Goal: Task Accomplishment & Management: Complete application form

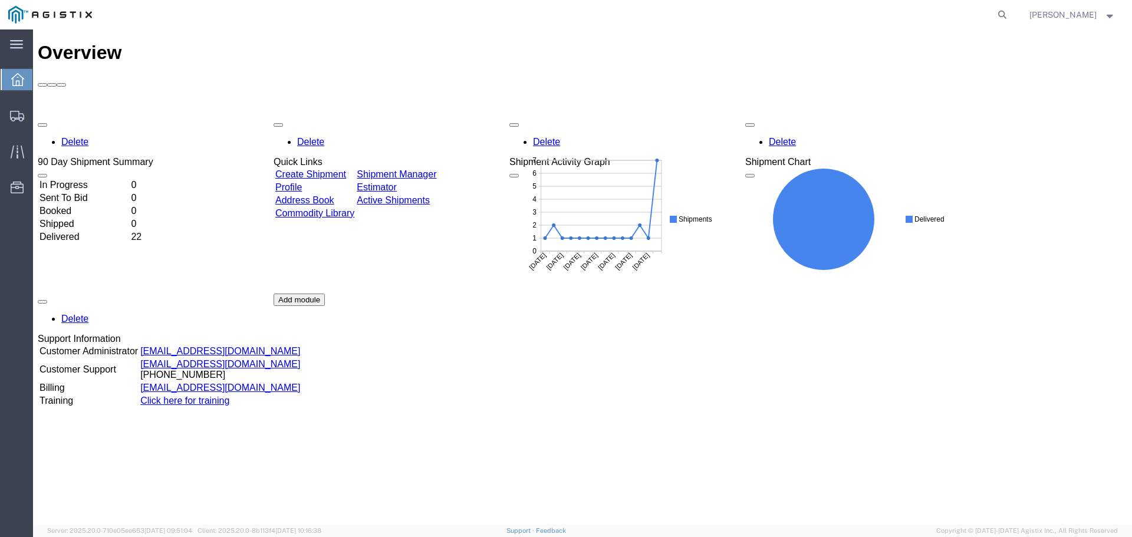
click at [761, 25] on agx-global-search at bounding box center [823, 14] width 377 height 29
click at [0, 0] on span "Create Shipment" at bounding box center [0, 0] width 0 height 0
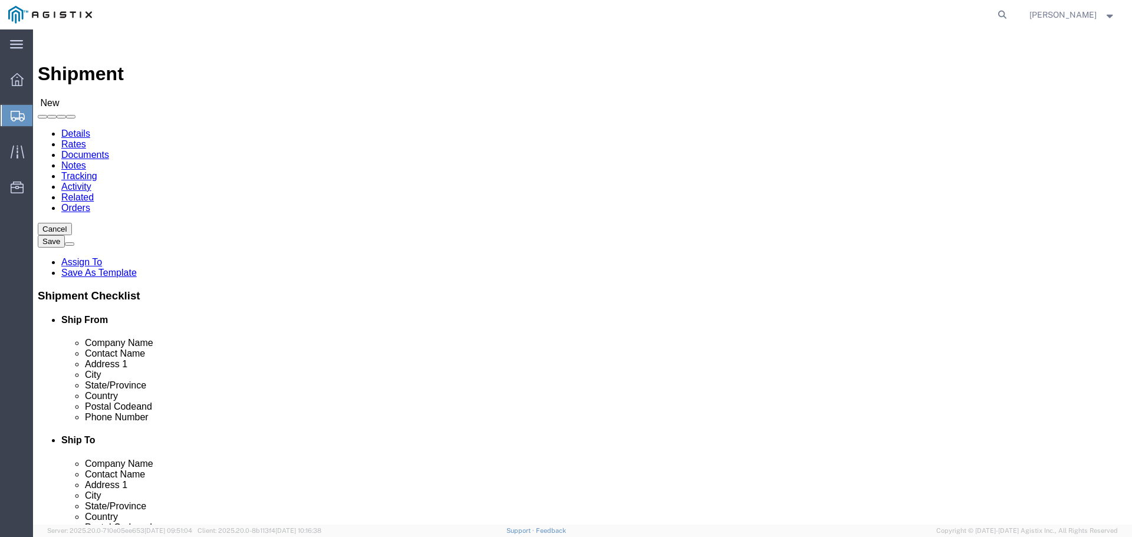
select select
click select "Select PG&E S&S Supplies & Solutions"
select select "9596"
click select "Select PG&E S&S Supplies & Solutions"
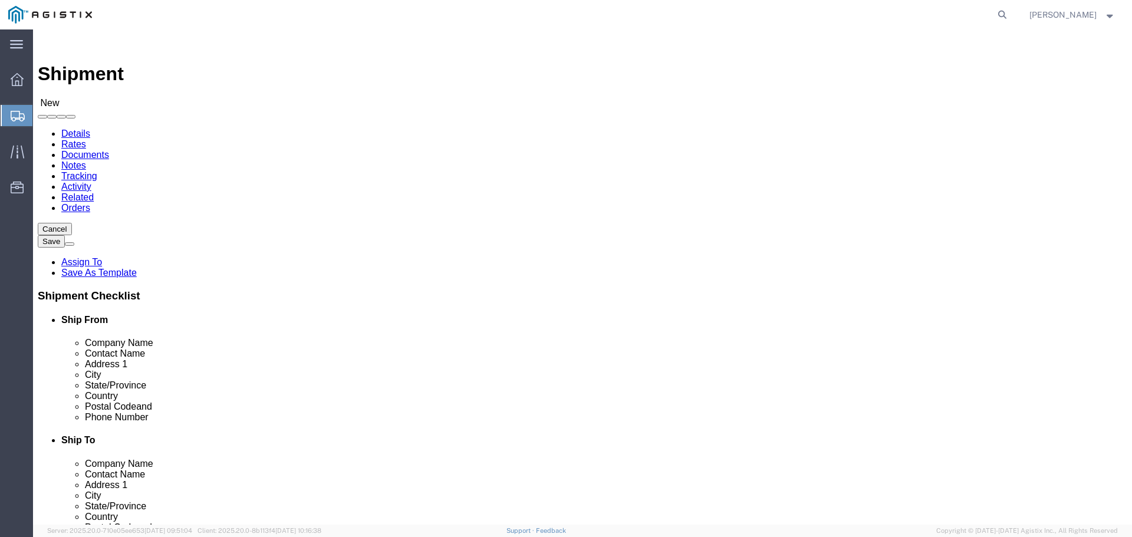
select select
click select "Select All Others [GEOGRAPHIC_DATA] [GEOGRAPHIC_DATA] [GEOGRAPHIC_DATA] [GEOGRA…"
select select "19996"
click select "Select All Others [GEOGRAPHIC_DATA] [GEOGRAPHIC_DATA] [GEOGRAPHIC_DATA] [GEOGRA…"
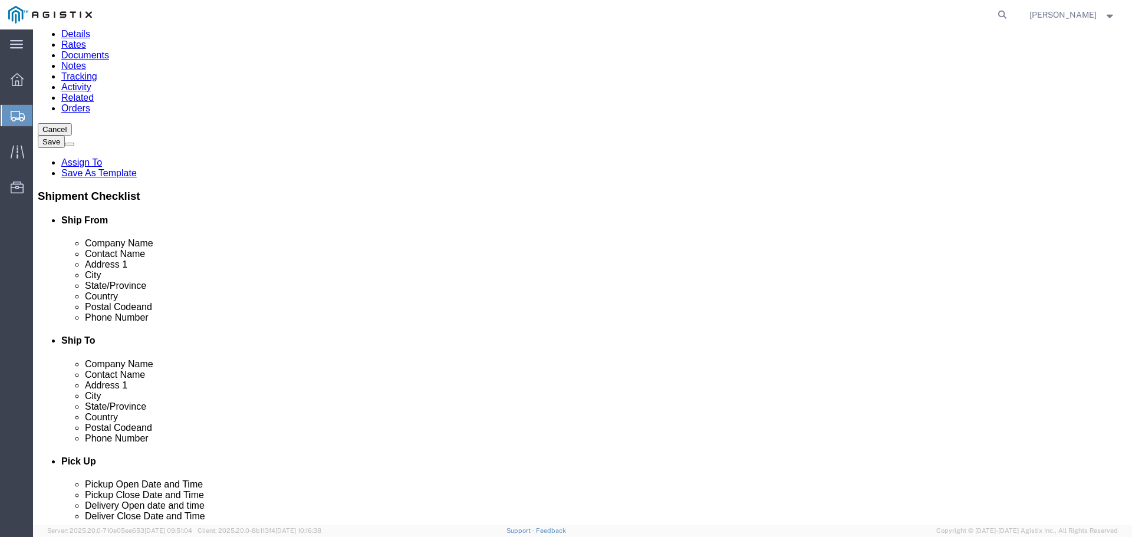
scroll to position [118, 0]
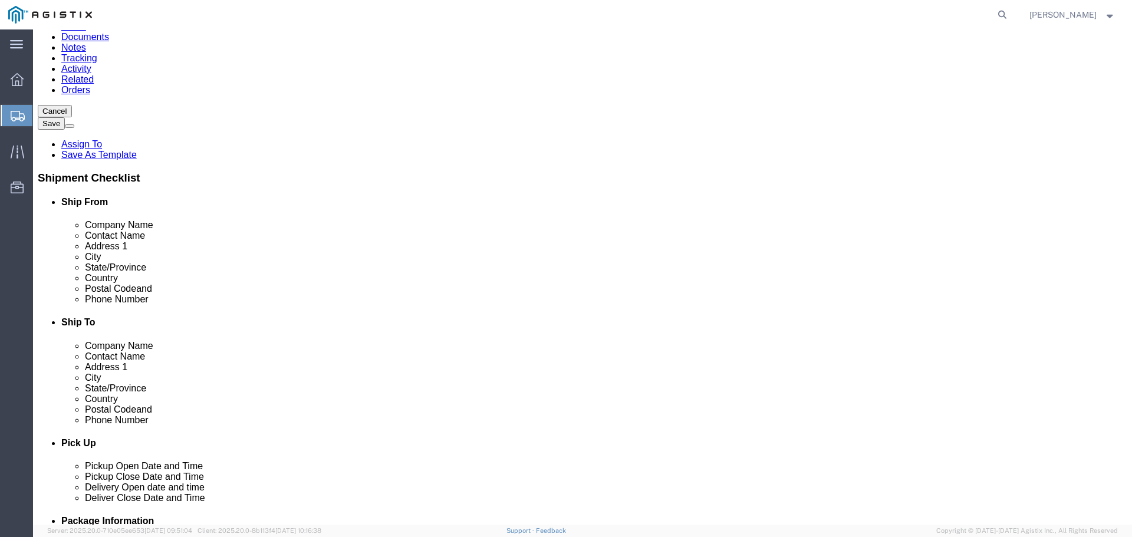
click input "text"
type input "[PERSON_NAME] Construction Supply"
type input "[PERSON_NAME]"
type input "[STREET_ADDRESS]"
type input "Wheatland"
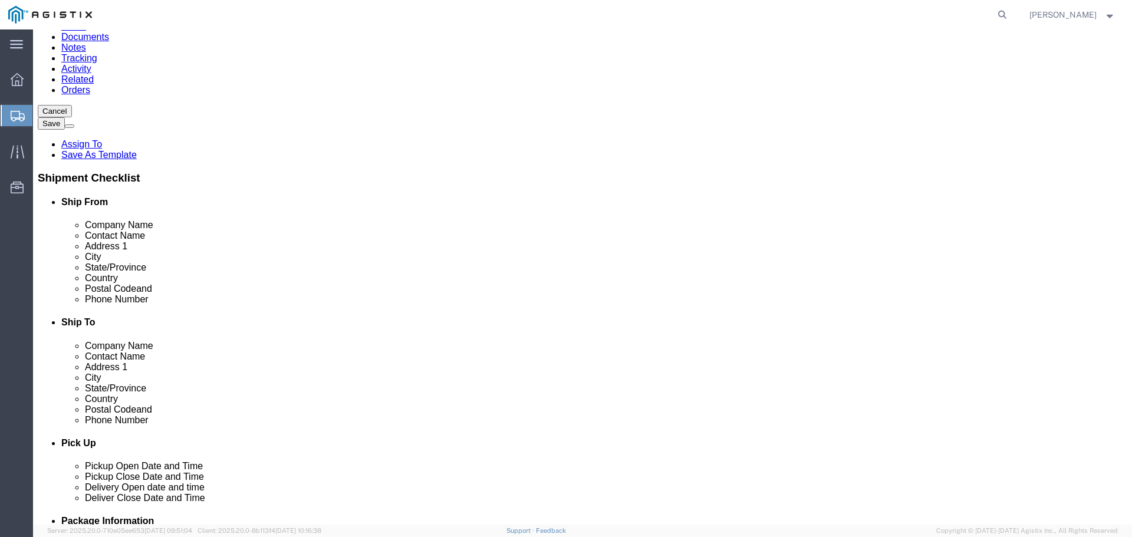
type input "c"
type input "ca"
click input "text"
type input "95692"
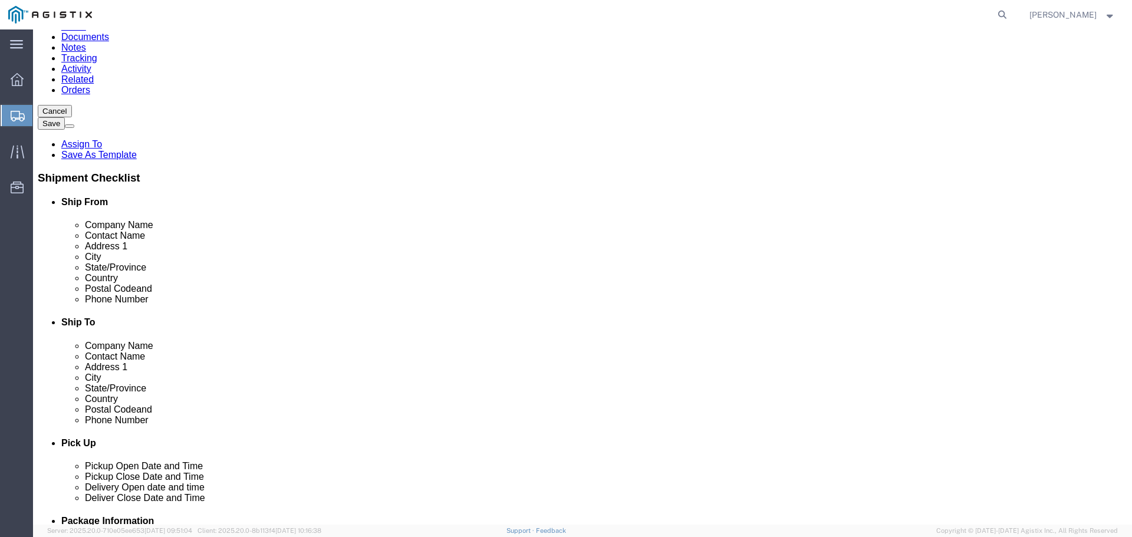
click input "text"
type input "4082797050"
click input "text"
paste input "[PERSON_NAME][EMAIL_ADDRESS][DOMAIN_NAME]"
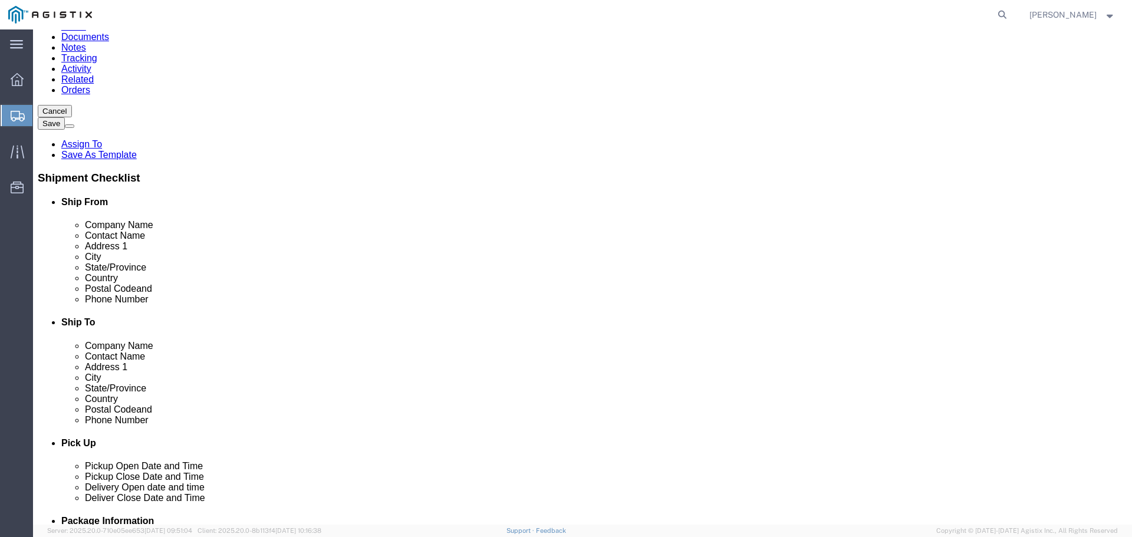
type input "[PERSON_NAME][EMAIL_ADDRESS][DOMAIN_NAME]"
click input "checkbox"
checkbox input "true"
click input "text"
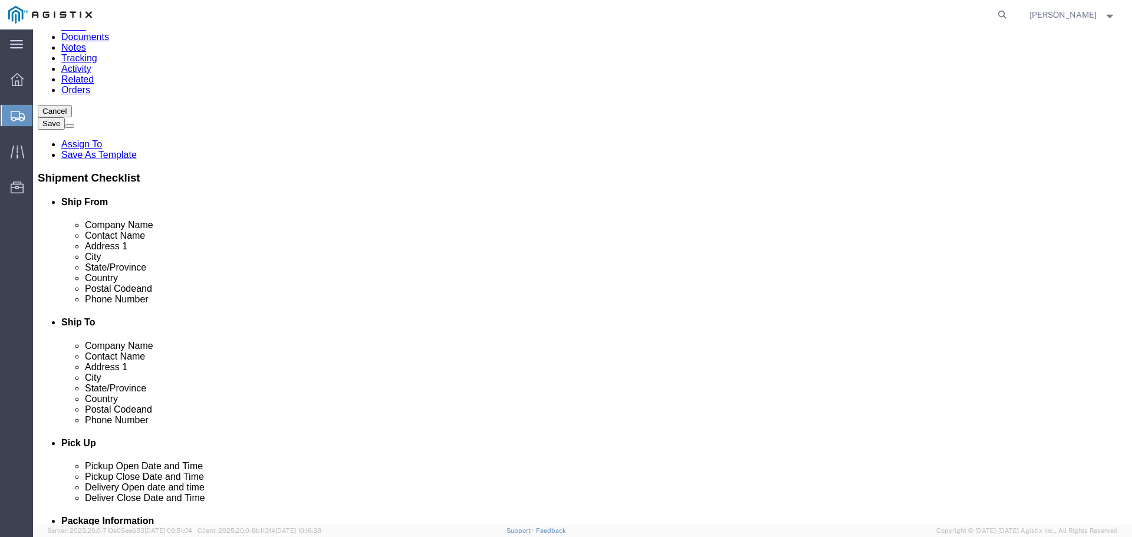
type input "PG&E"
type input "Marysville Materials Receiving"
type input "[STREET_ADDRESS]"
type input "Wheatland"
type input "c"
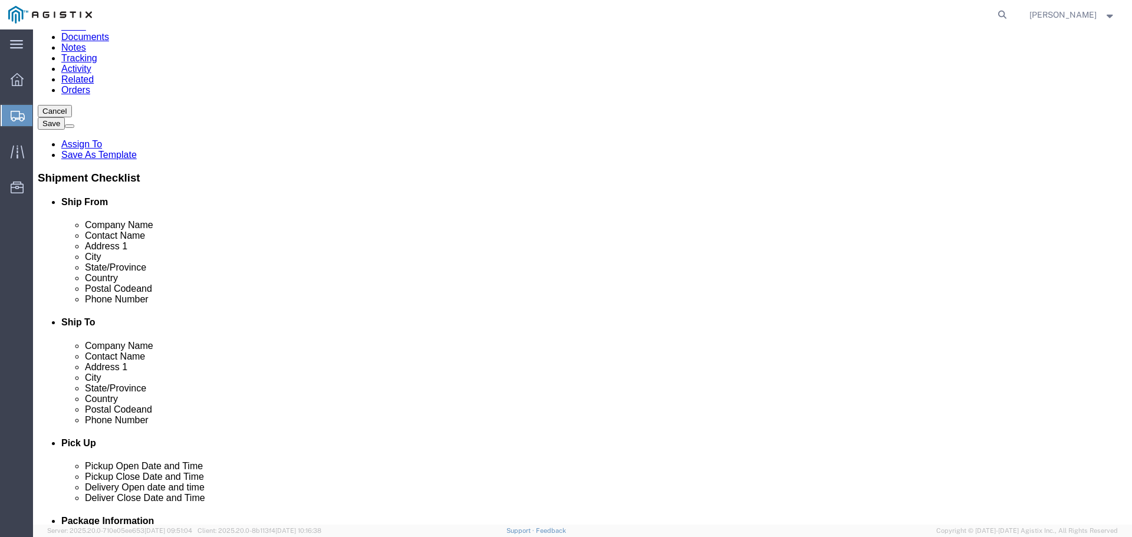
type input "c"
type input "ca"
type input "95692"
type input "4"
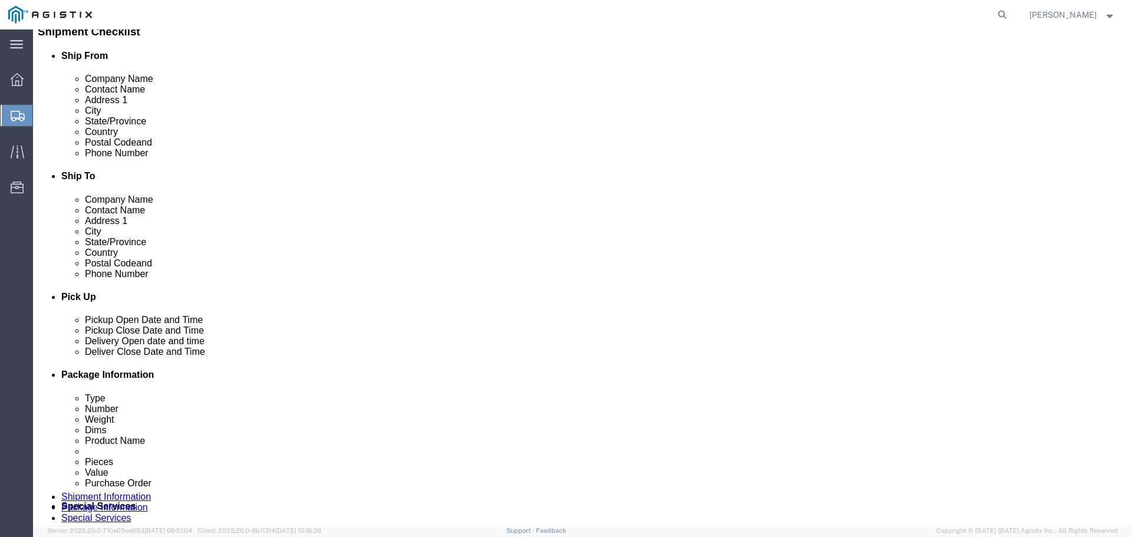
scroll to position [413, 0]
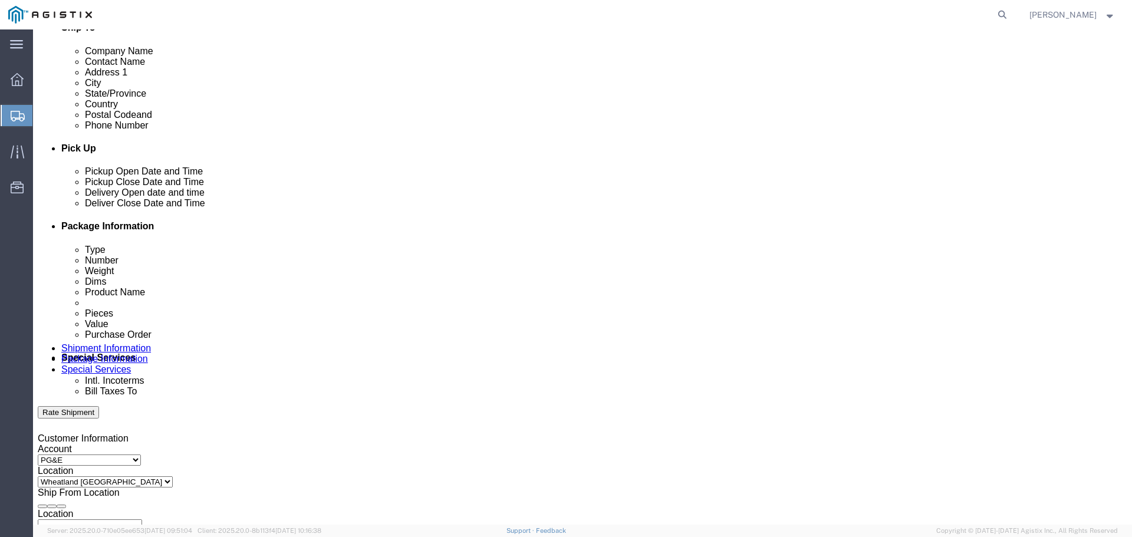
type input "5307493019"
click div "[DATE] 3:00 PM"
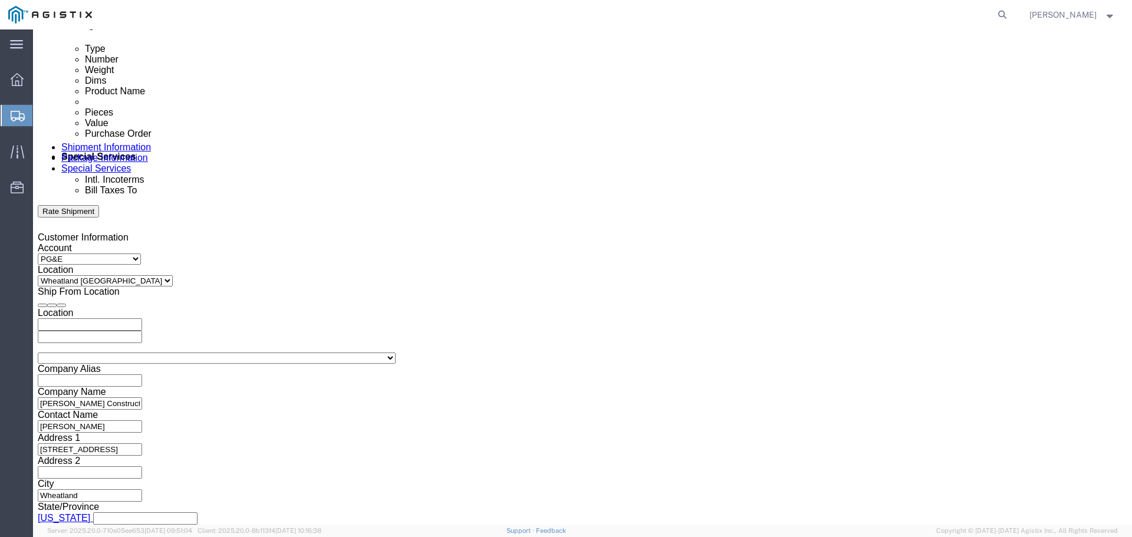
click input "3:00 PM"
click input "8:00 PM"
type input "8:00 AM"
click div "Shipping Mode (Optional)"
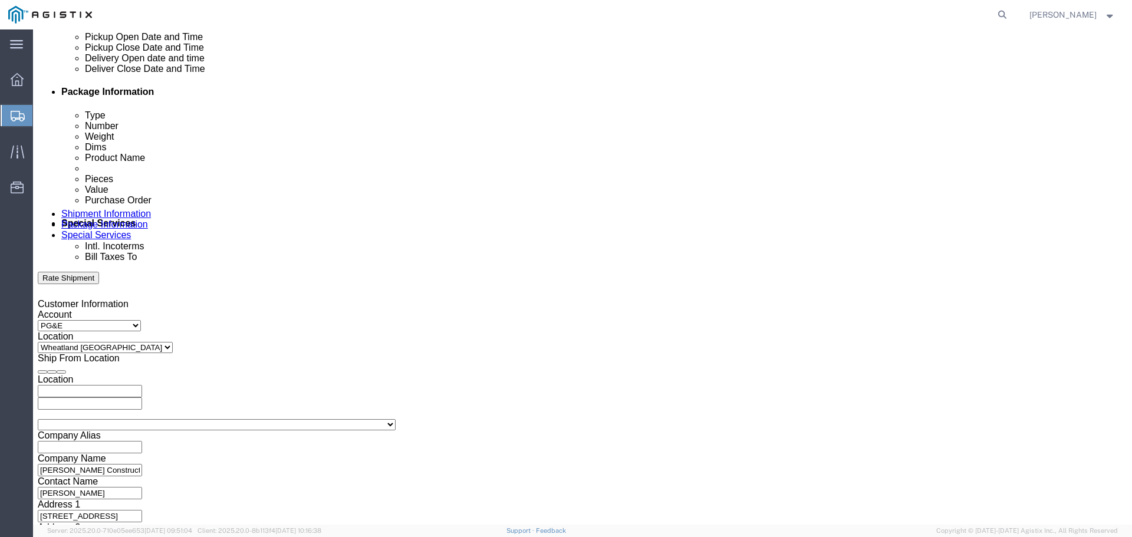
scroll to position [496, 0]
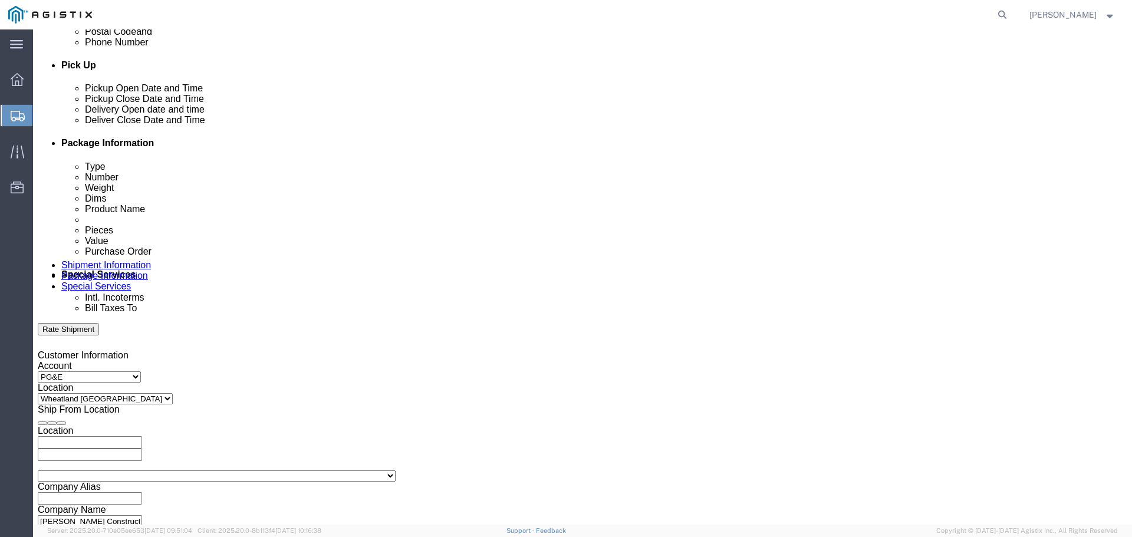
click div "[DATE] 4:00 PM"
type input "3:00 PM"
click button "Apply"
click div
type input "4:00 PM"
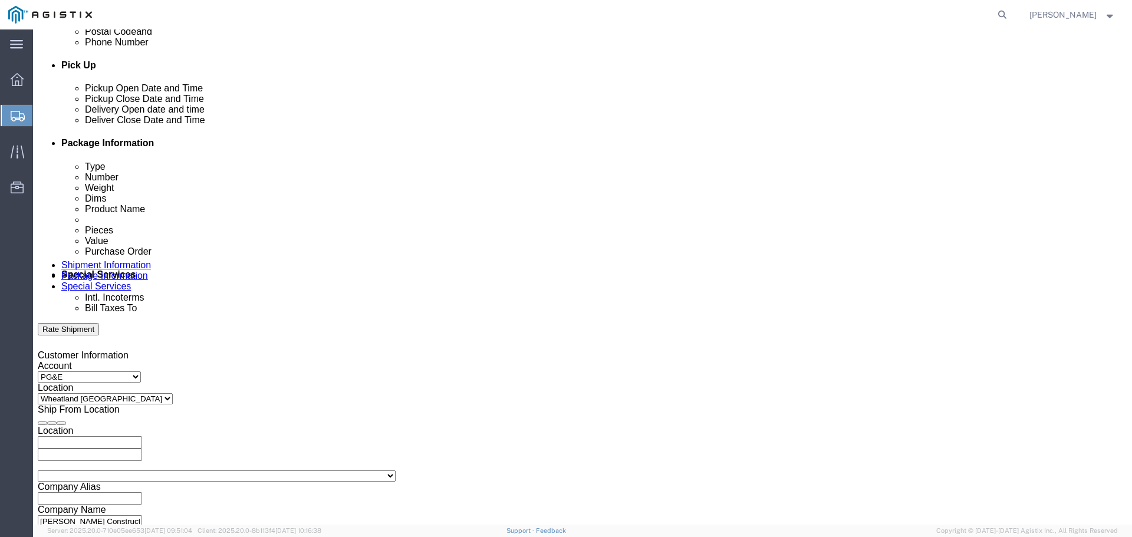
click button "Apply"
click div
type input "5:00 PM"
click button "Apply"
drag, startPoint x: 203, startPoint y: 328, endPoint x: 179, endPoint y: 327, distance: 24.2
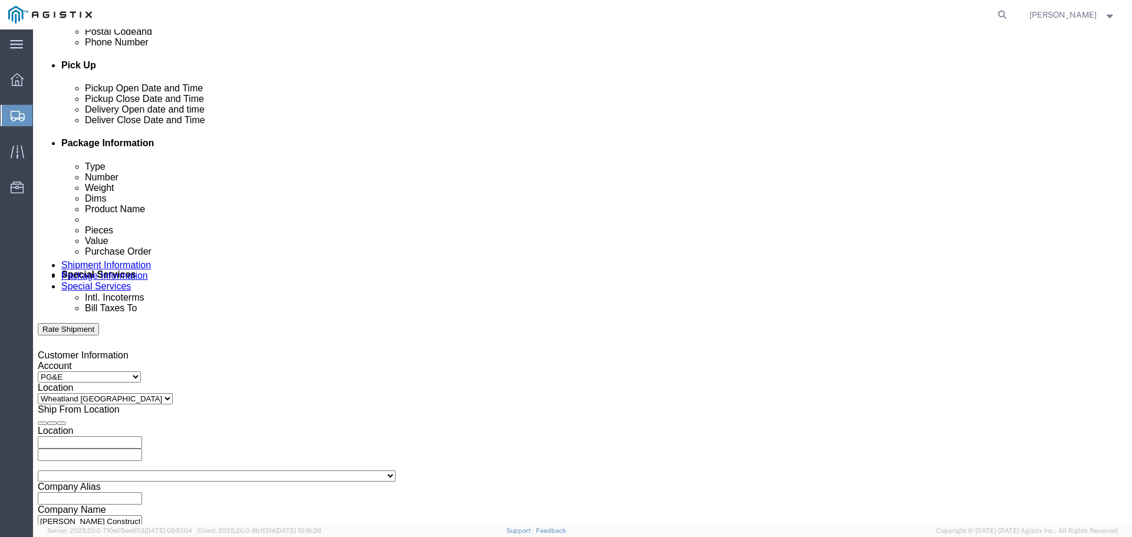
click input "text"
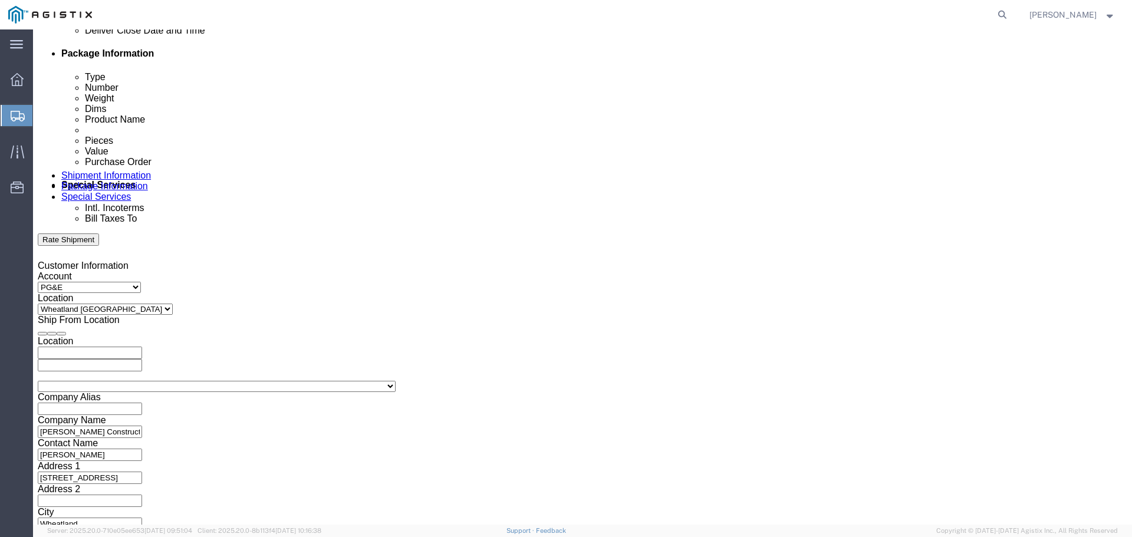
scroll to position [614, 0]
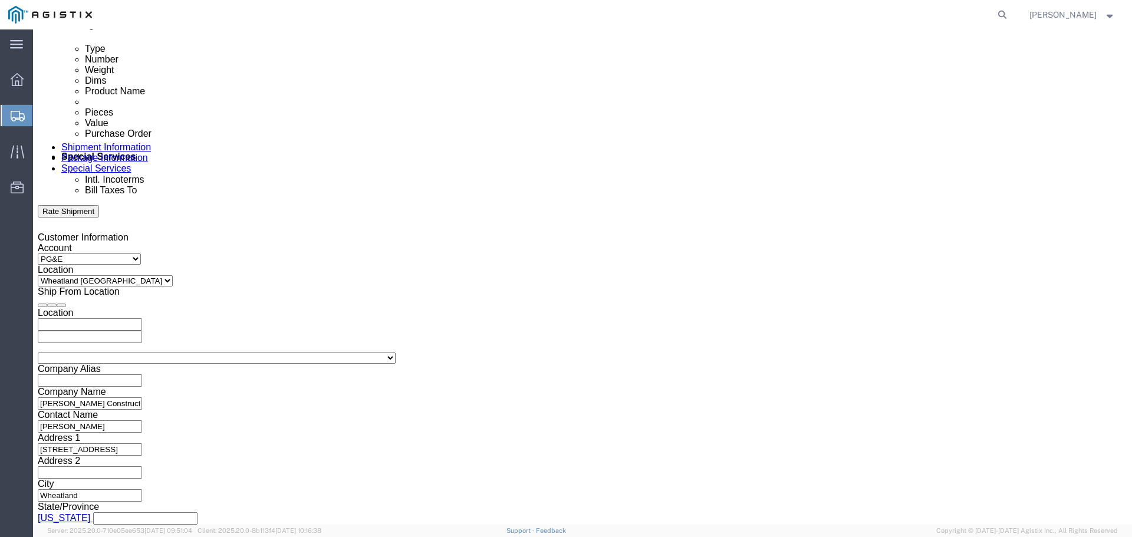
type input "3501419474"
click button "Continue"
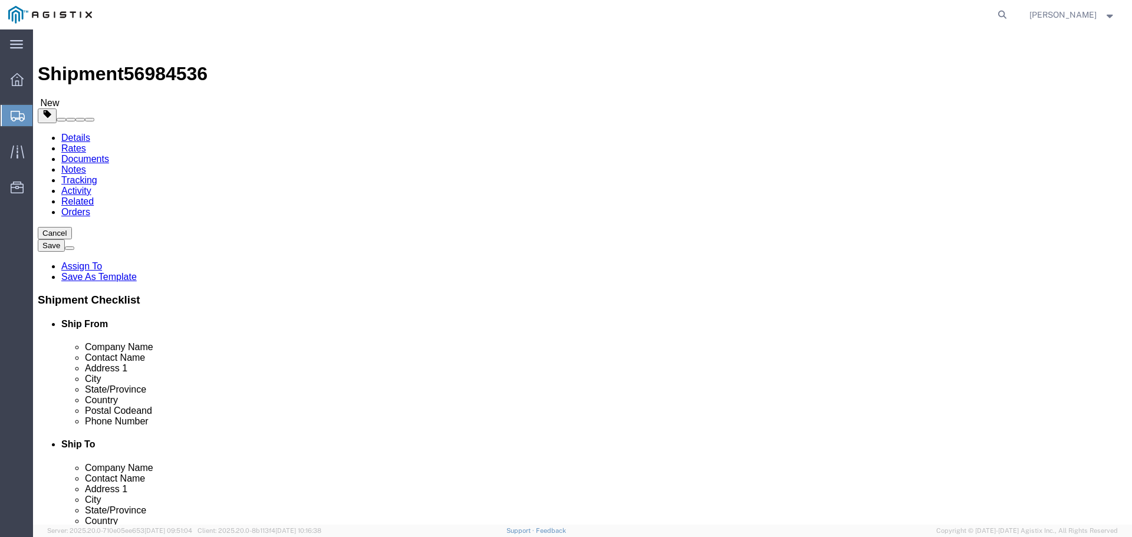
click select "Select Bulk Bundle(s) Cardboard Box(es) Carton(s) Crate(s) Drum(s) (Fiberboard)…"
select select "PSNS"
click select "Select Bulk Bundle(s) Cardboard Box(es) Carton(s) Crate(s) Drum(s) (Fiberboard)…"
drag, startPoint x: 165, startPoint y: 248, endPoint x: 147, endPoint y: 248, distance: 17.7
click div "Number 1"
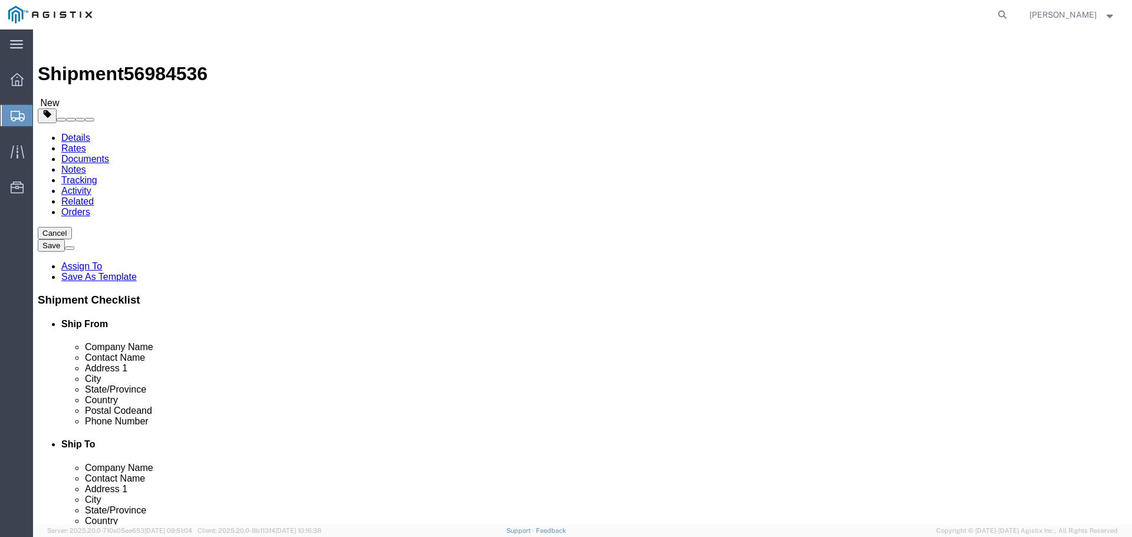
type input "4"
drag, startPoint x: 185, startPoint y: 297, endPoint x: 136, endPoint y: 298, distance: 49.0
click div "Weight 0.00 Select kgs lbs Ship. t°"
type input "15560"
click input "text"
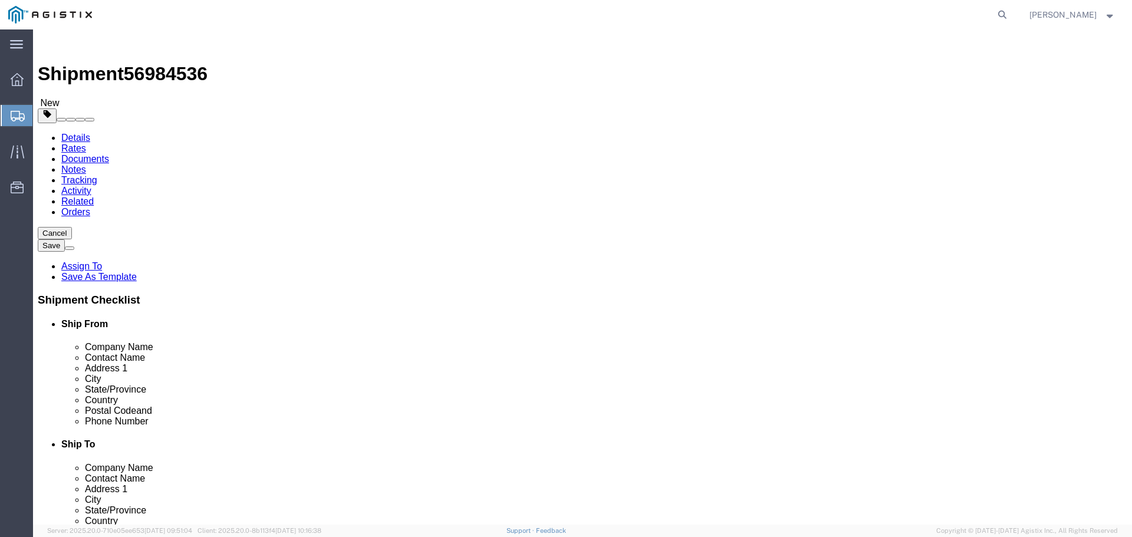
click ul
drag, startPoint x: 191, startPoint y: 293, endPoint x: 149, endPoint y: 293, distance: 42.5
click div "Weight 15560 Select kgs lbs Ship. t°"
click input "text"
type input "48"
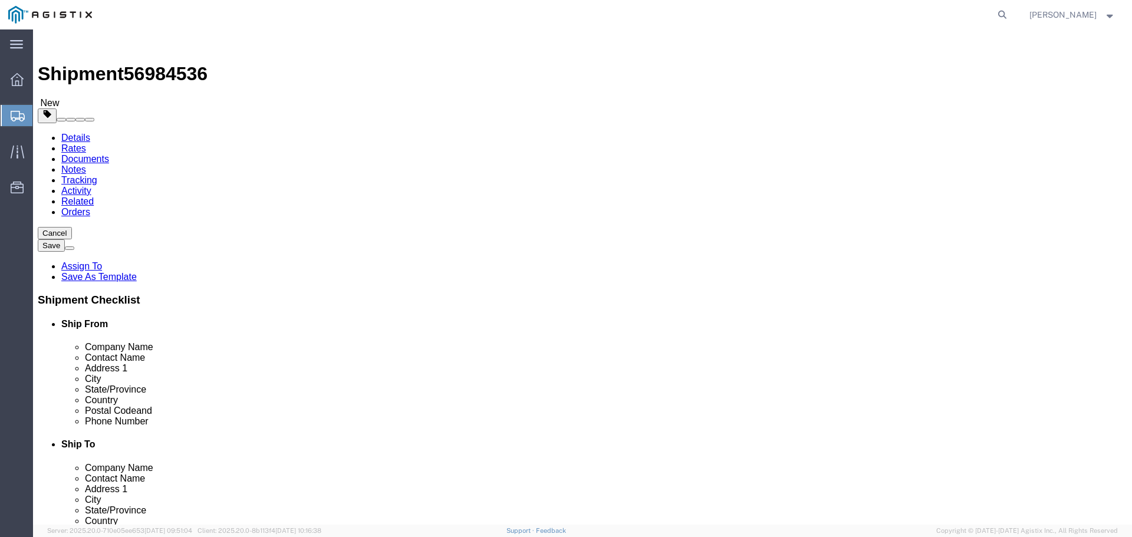
type input "48"
type input "36"
click div "4 x Pallet(s) Standard (Not Stackable) Package Type Select Bulk Bundle(s) Cardb…"
click input "Weight : This field is required."
type input "15560"
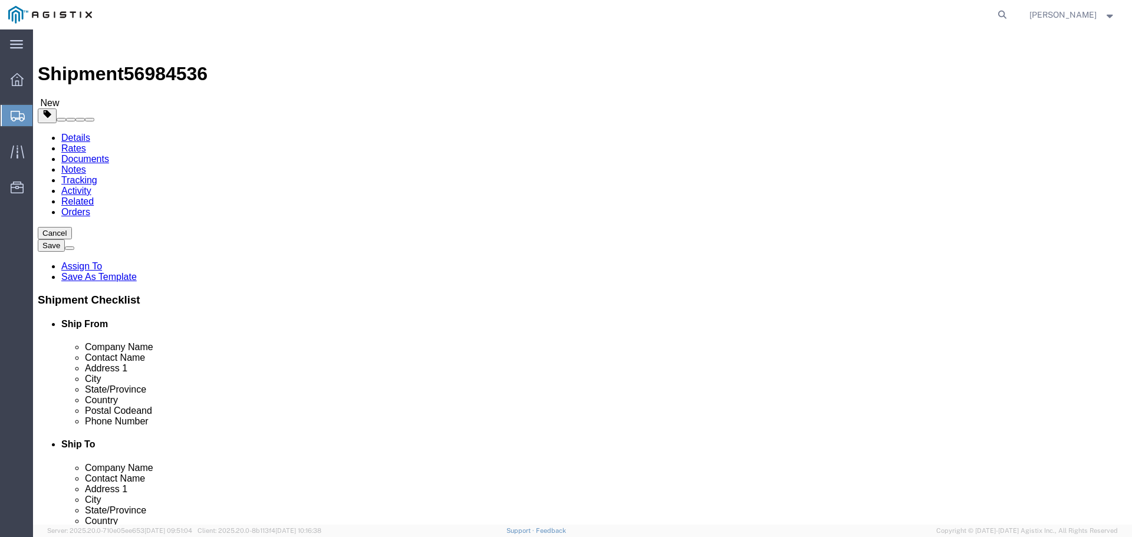
click div "4 x Pallet(s) Standard (Not Stackable) Package Type Select Bulk Bundle(s) Cardb…"
click link "Add Content"
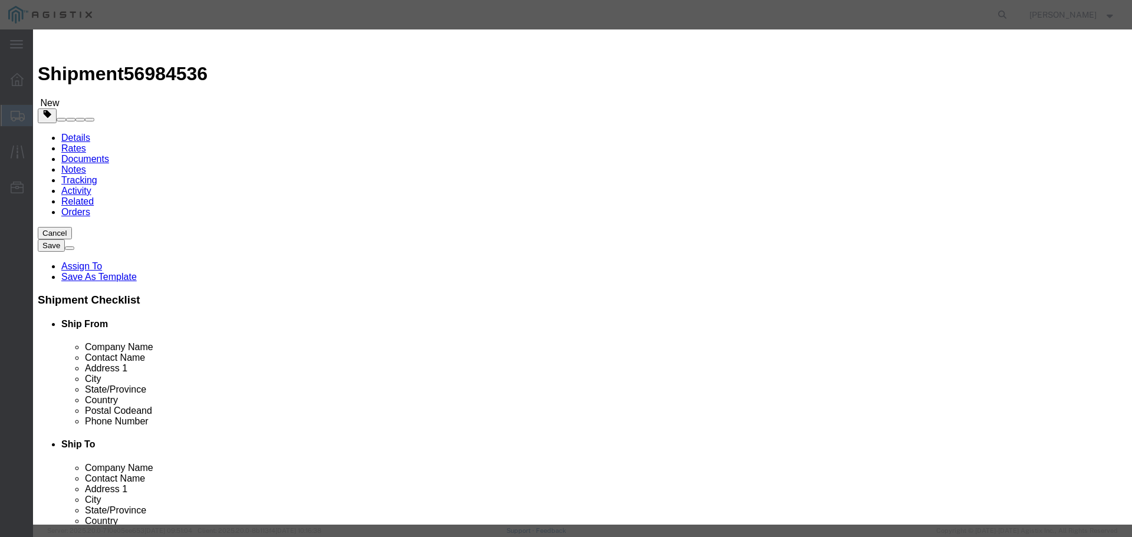
click input "text"
type input "M121016"
click textarea
type textarea "Embeco 885 - Grout Pre Mix Sand Cement 55LB Bag"
drag, startPoint x: 354, startPoint y: 113, endPoint x: 309, endPoint y: 120, distance: 45.9
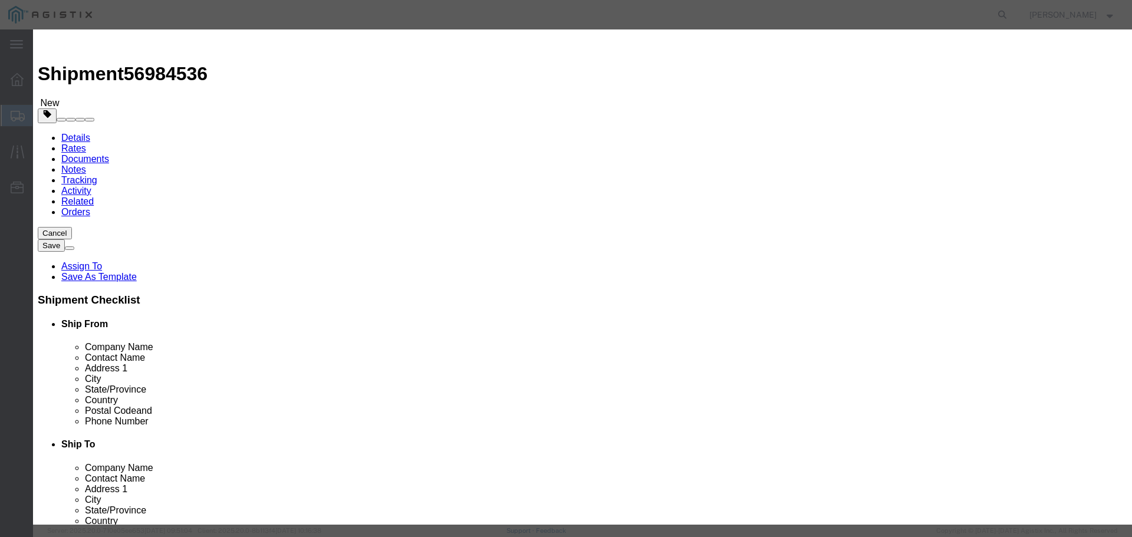
click div "Pieces 0 Select Bag Barrels 100Board Feet Bottle Box Blister Pack Carats Can Ca…"
drag, startPoint x: 323, startPoint y: 113, endPoint x: 295, endPoint y: 107, distance: 28.3
click div "Pieces Number of pieces inside all the packages 70 Select Bag Barrels 100Board …"
type input "280"
click input "text"
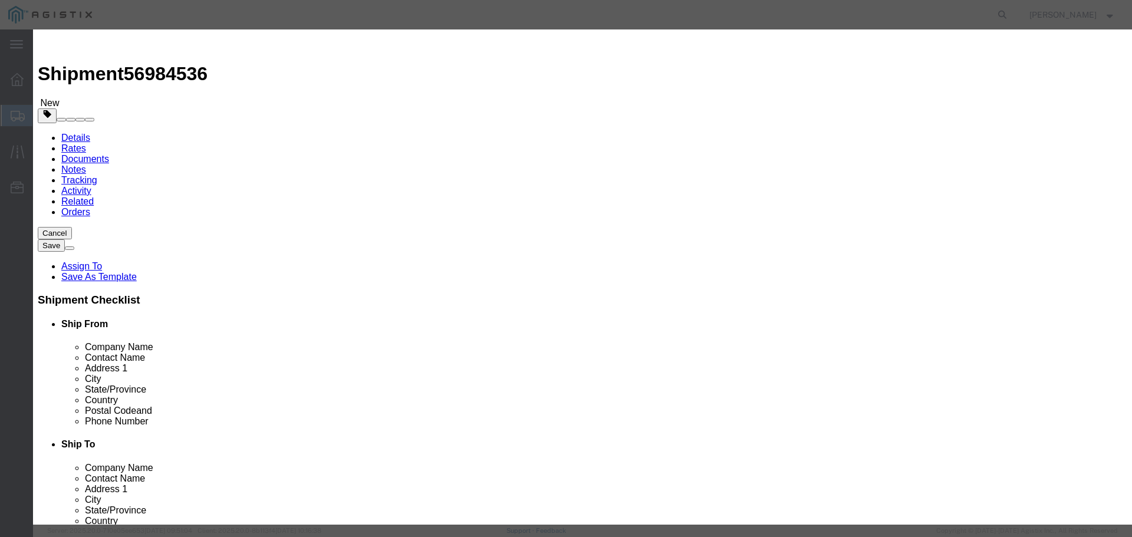
type input "19855.00"
click select "Select 50 55 60 65 70 85 92.5 100 125 175 250 300 400"
select select "55"
click select "Select 50 55 60 65 70 85 92.5 100 125 175 250 300 400"
click button "Save & Close"
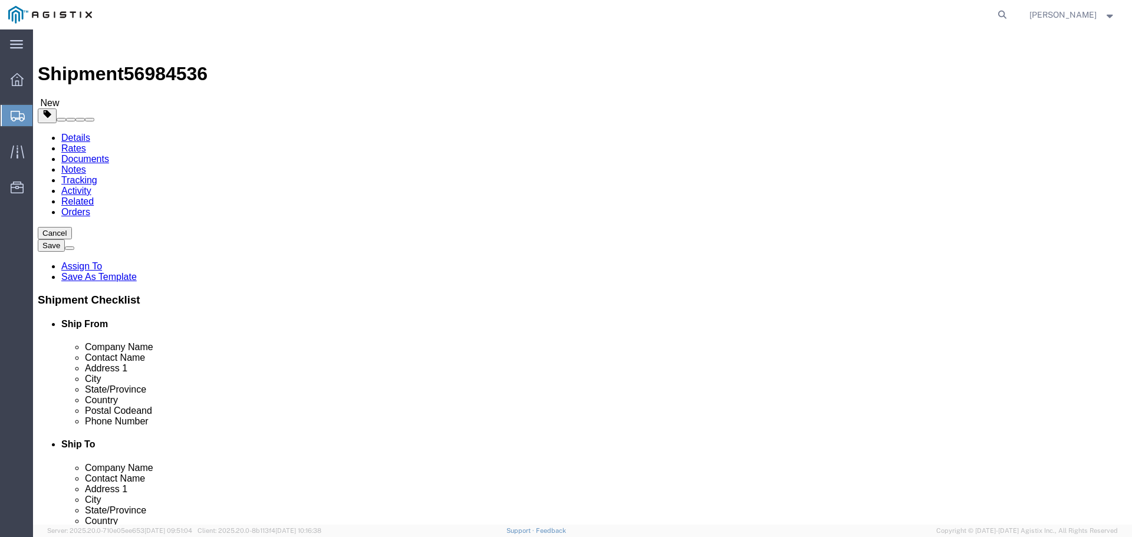
click span
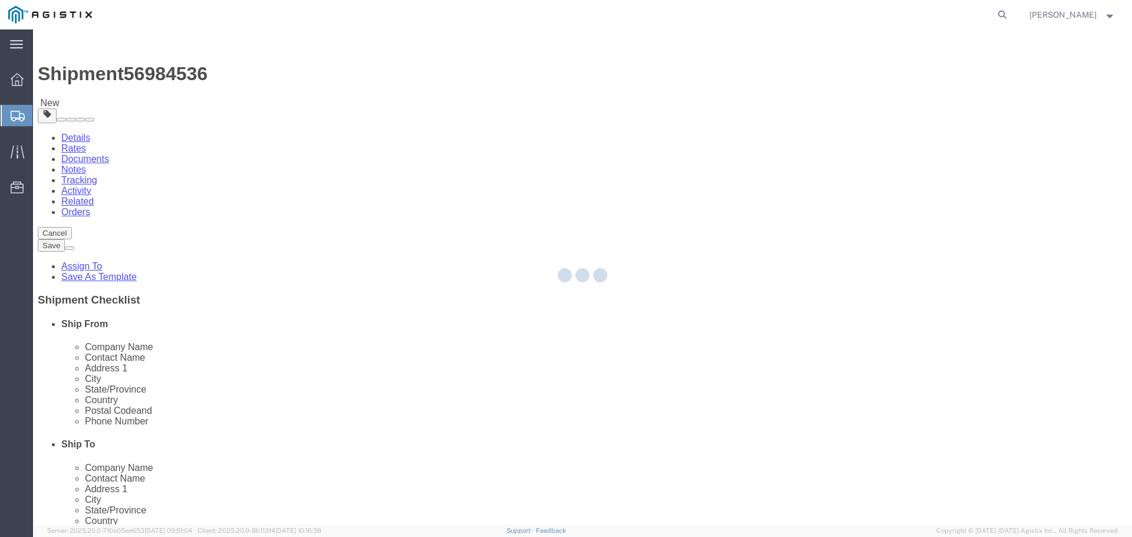
select select "PSNS"
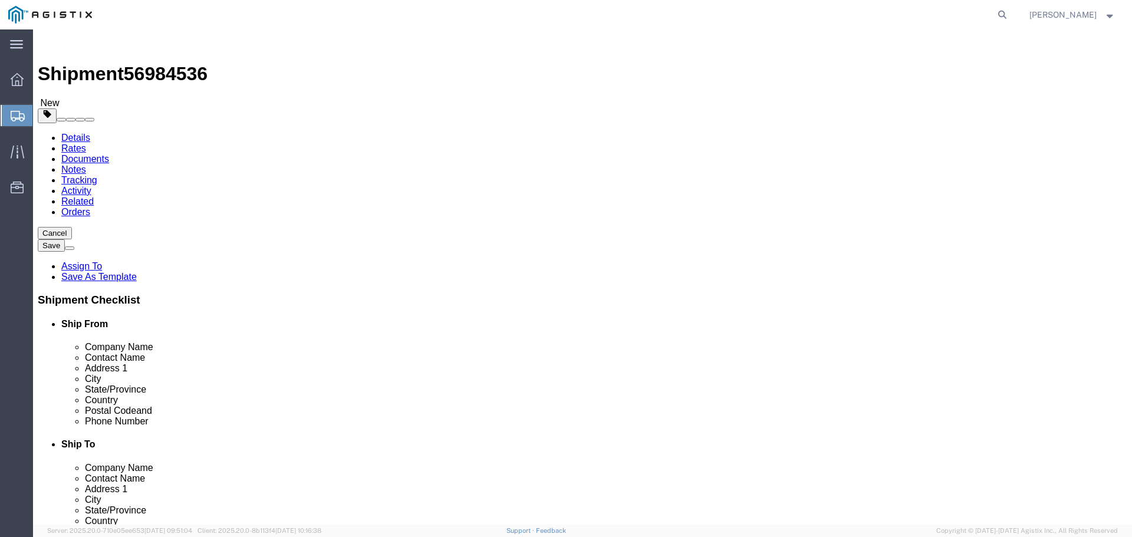
click select "Select Bulk Bundle(s) Cardboard Box(es) Carton(s) Crate(s) Drum(s) (Fiberboard)…"
select select "PSNS"
click select "Select Bulk Bundle(s) Cardboard Box(es) Carton(s) Crate(s) Drum(s) (Fiberboard)…"
drag, startPoint x: 605, startPoint y: 281, endPoint x: 568, endPoint y: 272, distance: 38.2
click div "Package Type Select Bulk Bundle(s) Cardboard Box(es) Carton(s) Crate(s) Drum(s)…"
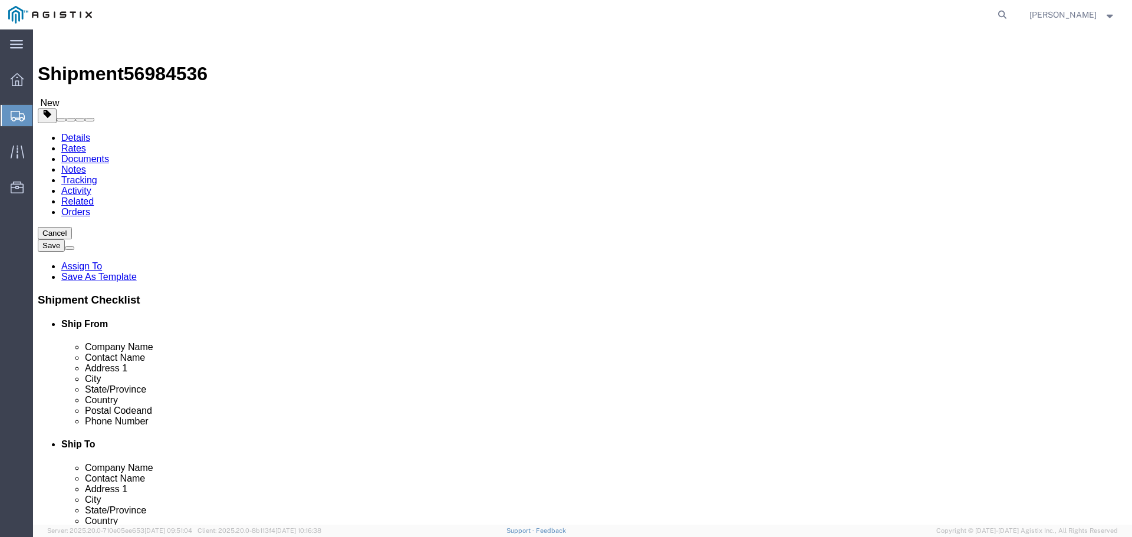
type input "48"
type input "36"
drag, startPoint x: 610, startPoint y: 305, endPoint x: 560, endPoint y: 302, distance: 50.2
click div "Weight 0.00 Select kgs lbs Ship. t°"
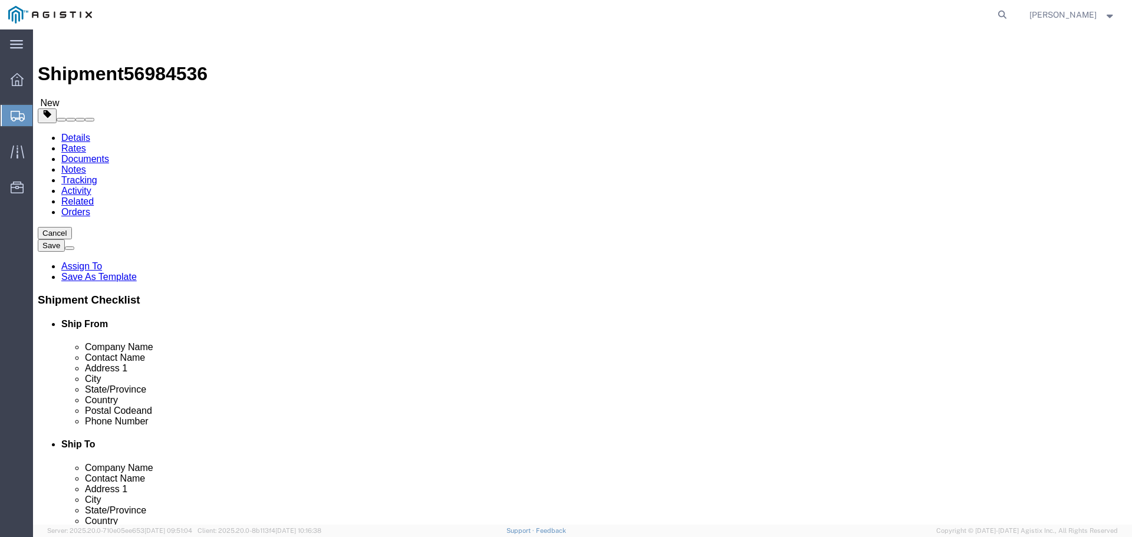
click input "0.00"
drag, startPoint x: 620, startPoint y: 304, endPoint x: 555, endPoint y: 306, distance: 64.3
click div "Weight Total weight of packages in pounds or kilograms 0.00 Select kgs lbs Ship…"
type input "6680"
click div "4 x Pallet(s) Standard (Not Stackable) Package Type Select Bulk Bundle(s) Cardb…"
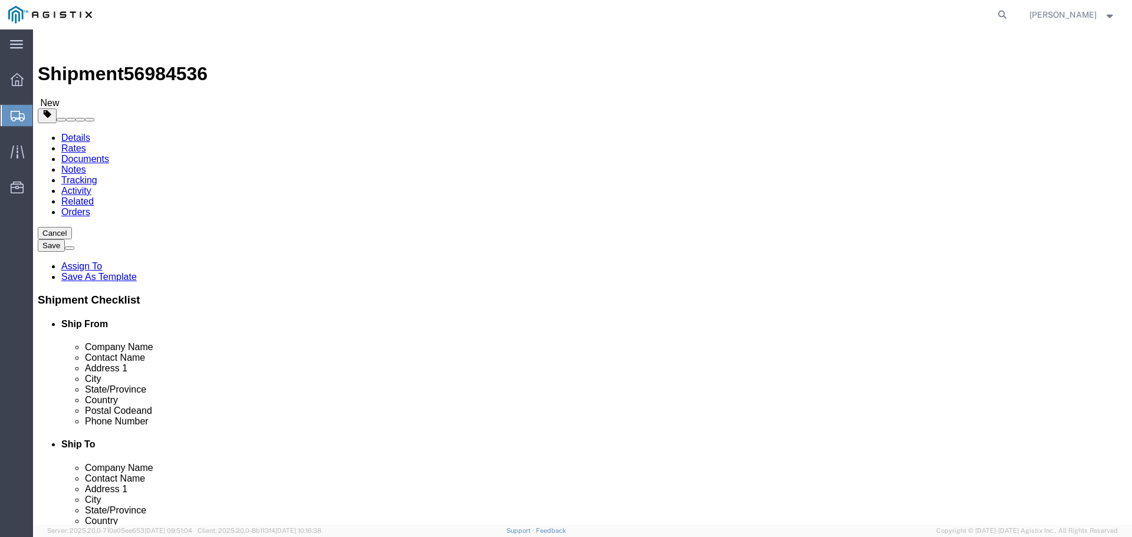
click link "Add Content"
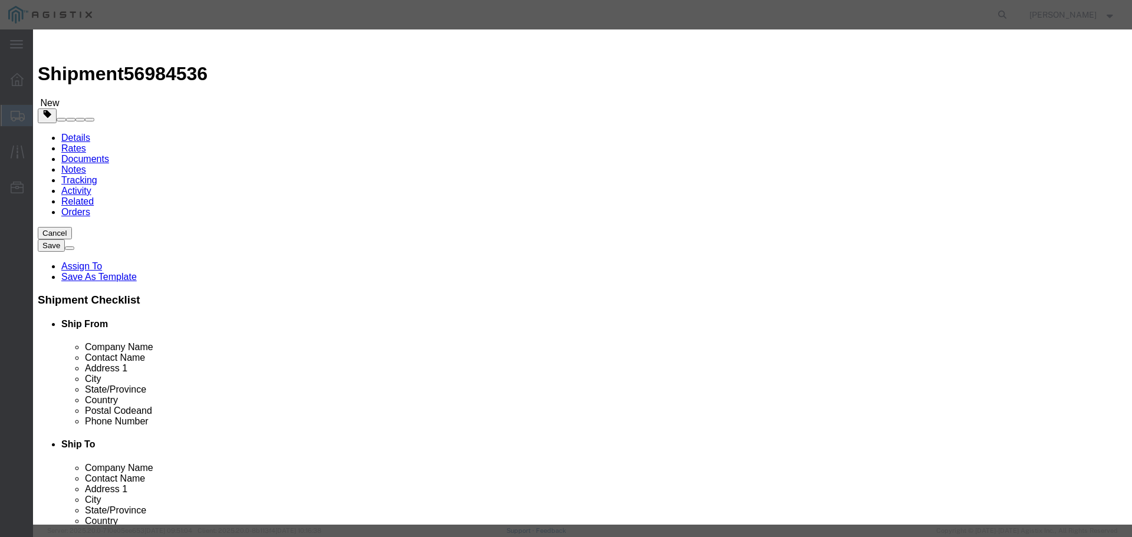
click input "text"
click input "M"
type input "M121016"
click textarea
type textarea "Embeco 885 Grout Pre Mix Sand Cement 55LB Bag"
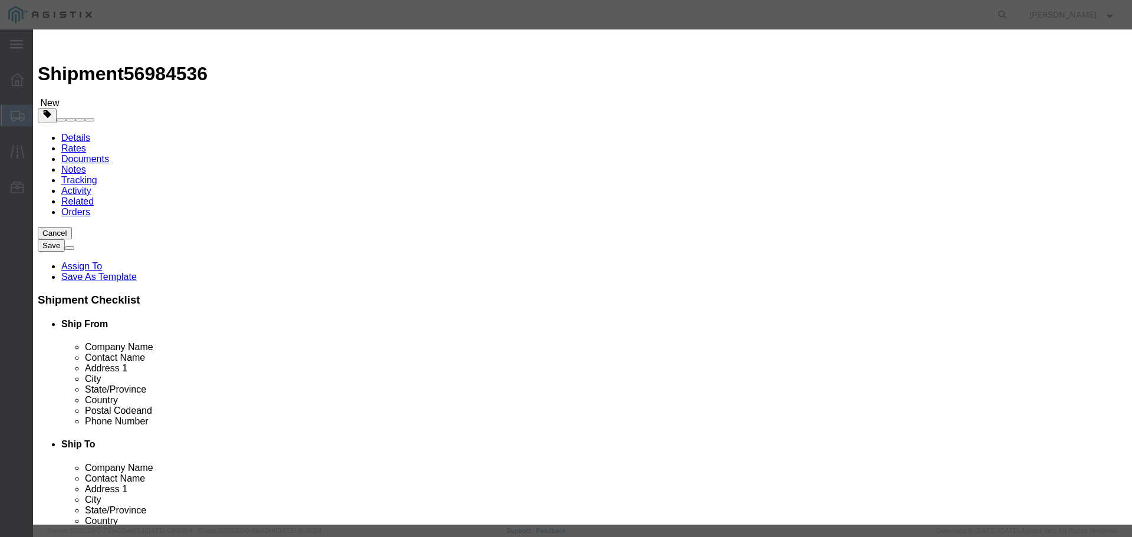
drag, startPoint x: 352, startPoint y: 115, endPoint x: 314, endPoint y: 101, distance: 40.1
click div "Product Name M121016 Pieces 0 Select Bag Barrels 100Board Feet Bottle Box Blist…"
type input "120"
click input "text"
type input "8509.00"
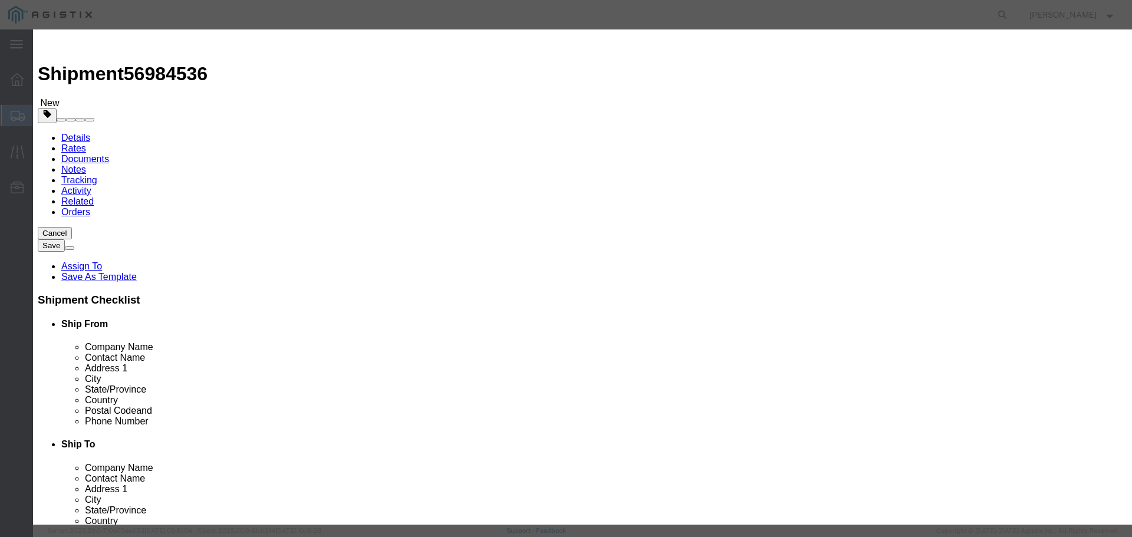
click select "Select 50 55 60 65 70 85 92.5 100 125 175 250 300 400"
select select "55"
click select "Select 50 55 60 65 70 85 92.5 100 125 175 250 300 400"
click button "Save & Close"
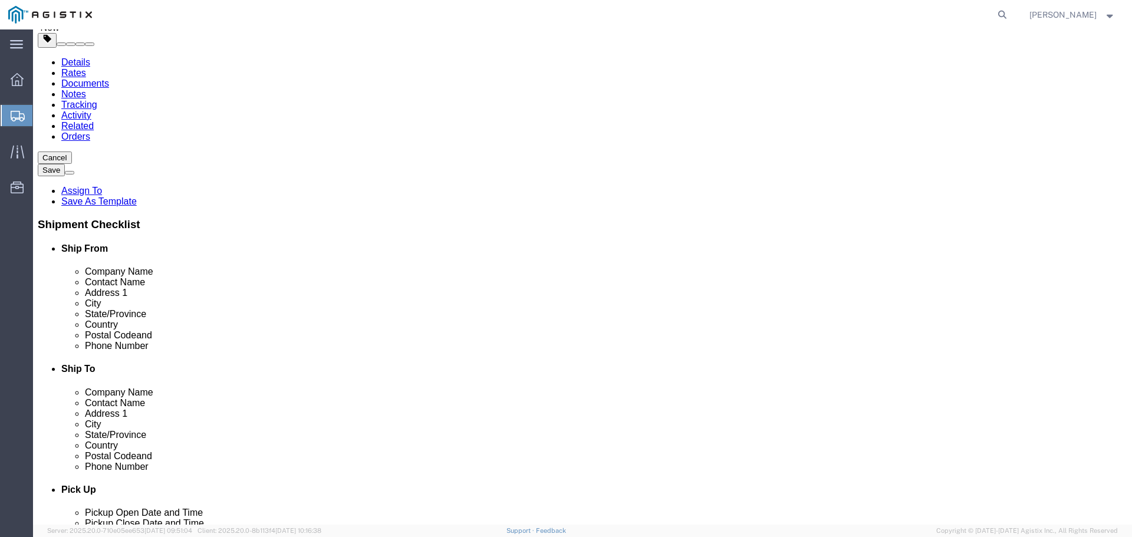
scroll to position [134, 0]
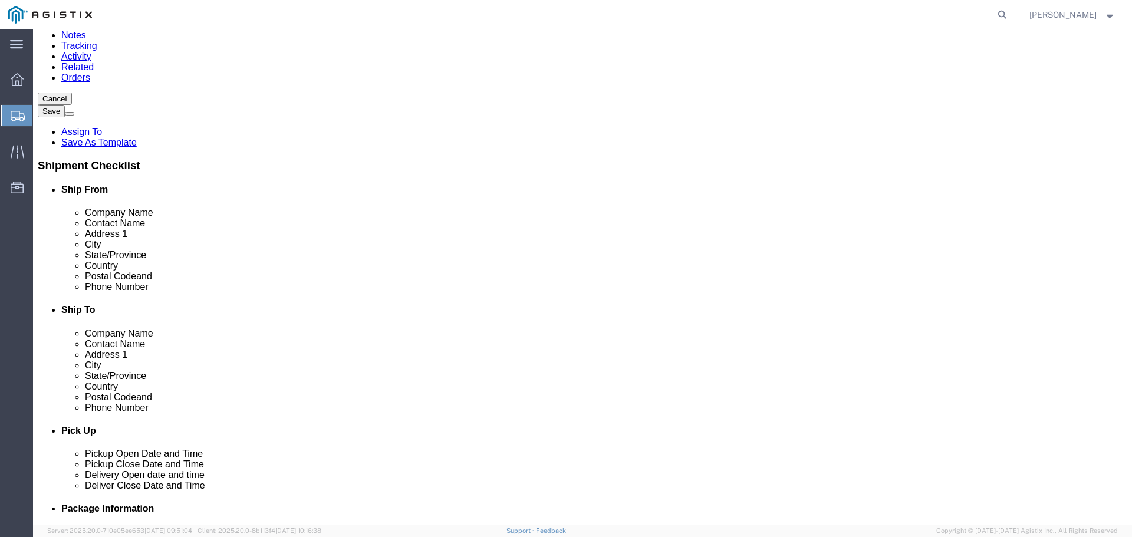
click button "Continue"
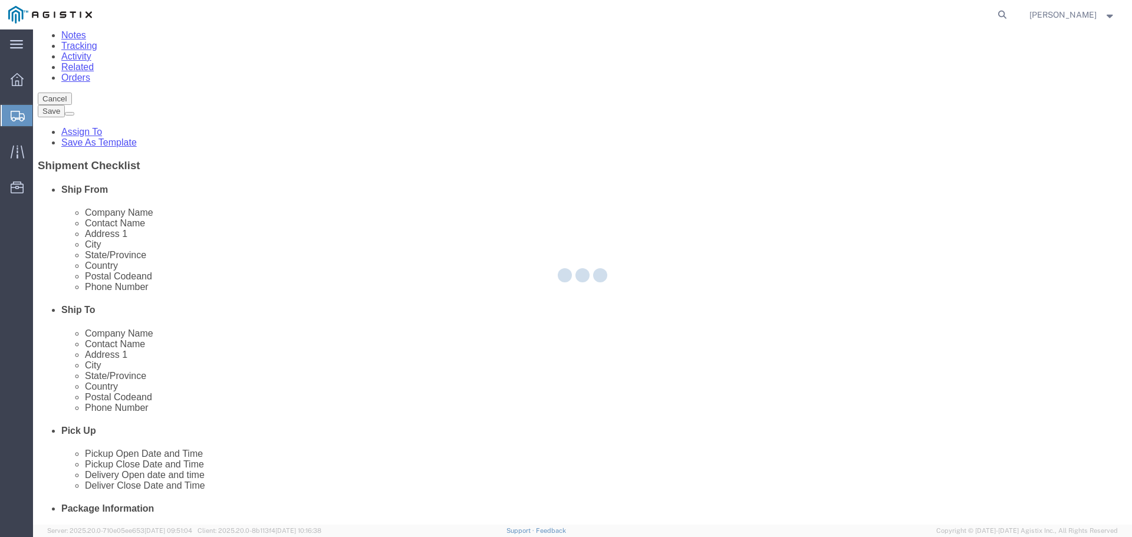
scroll to position [0, 0]
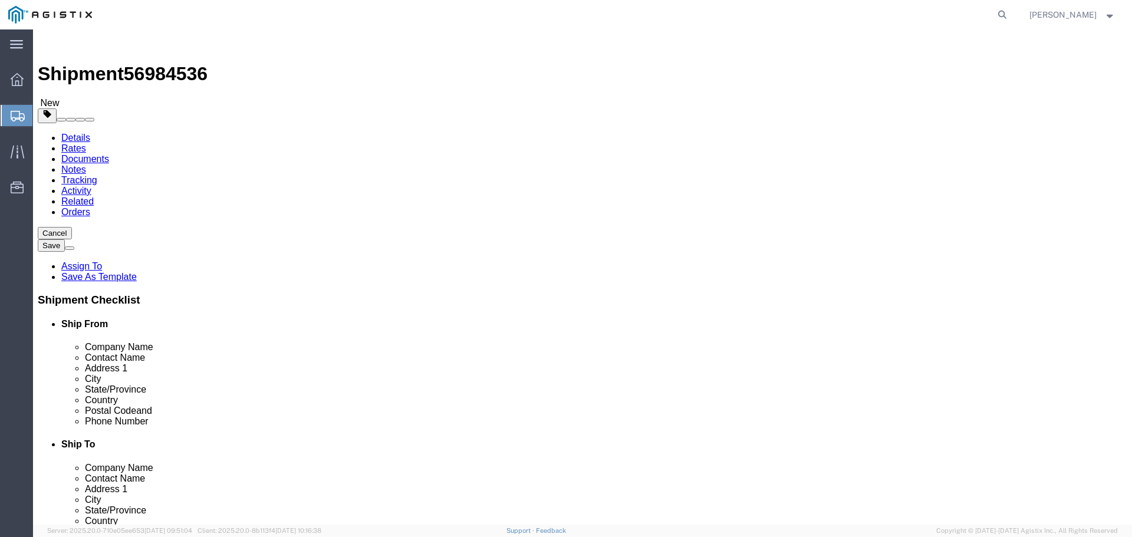
click img
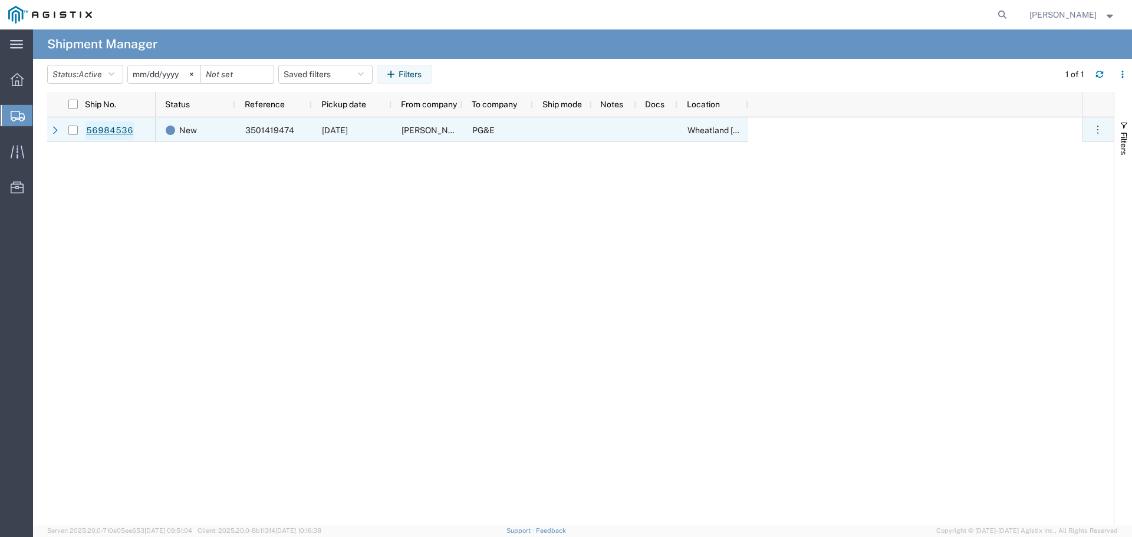
click at [107, 129] on link "56984536" at bounding box center [109, 130] width 48 height 19
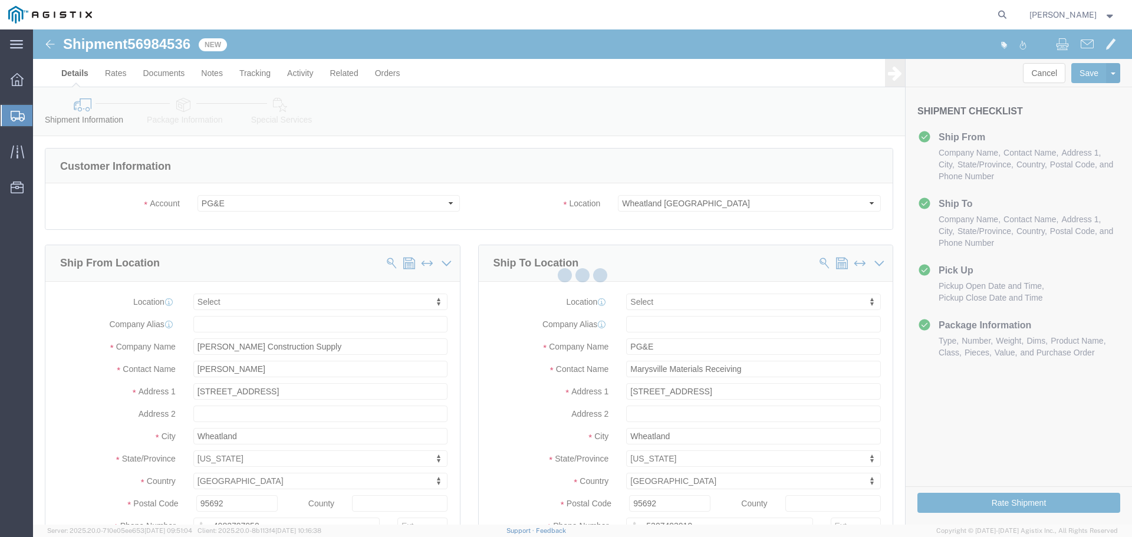
select select
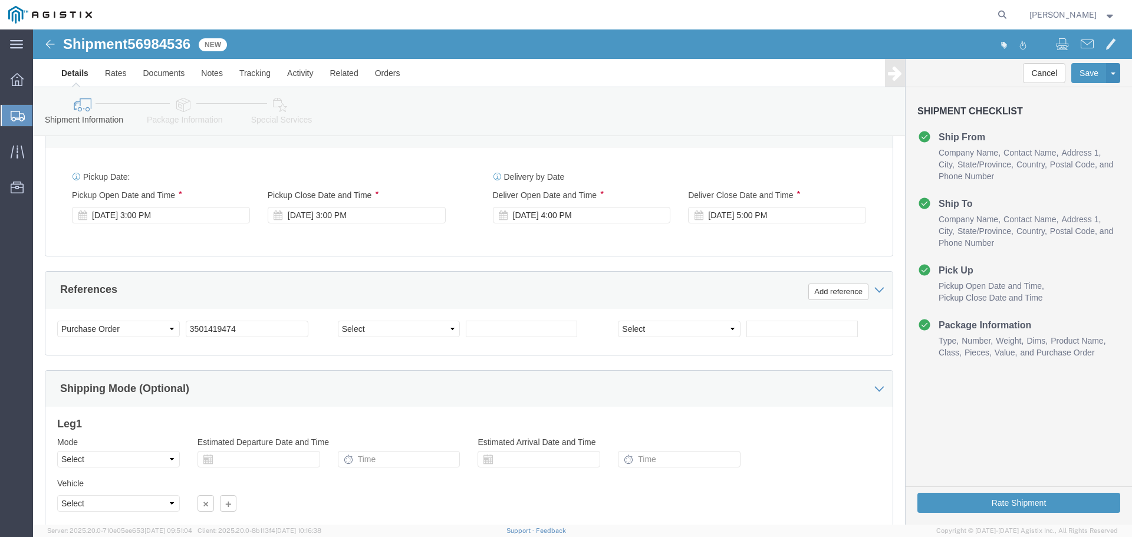
scroll to position [614, 0]
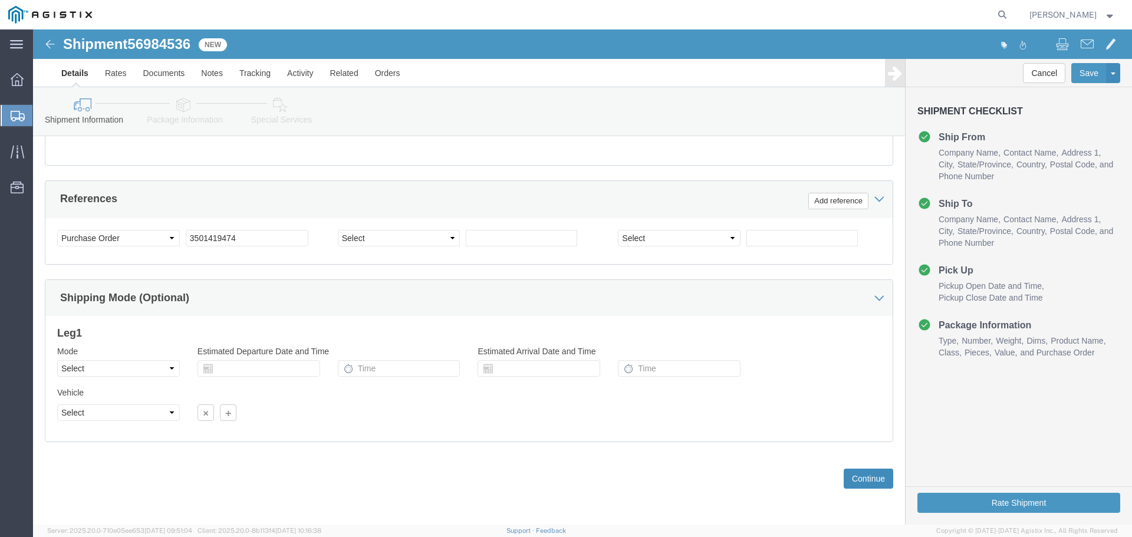
click button "Continue"
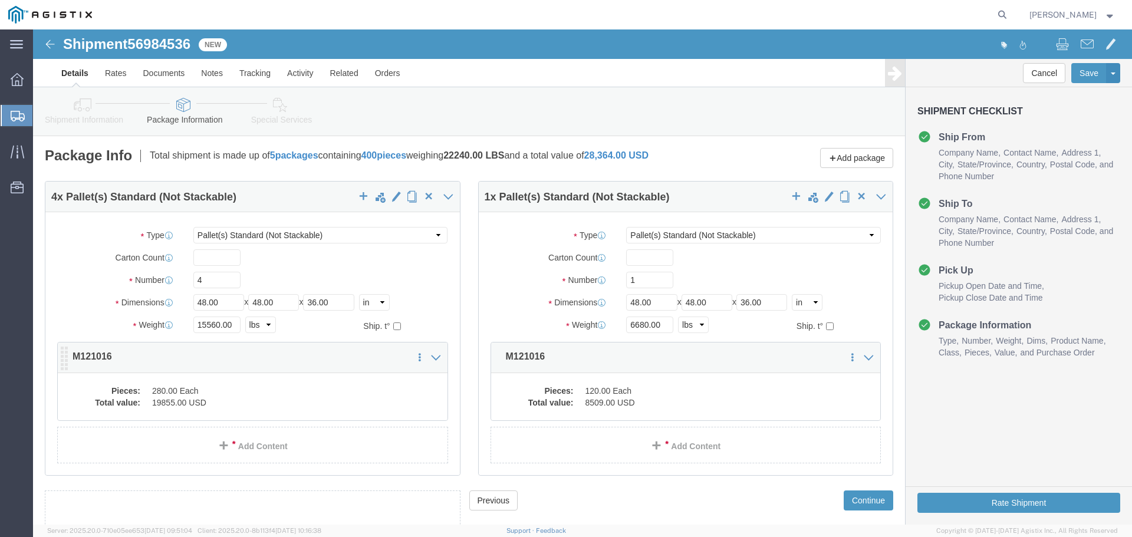
click p "M121016"
click icon
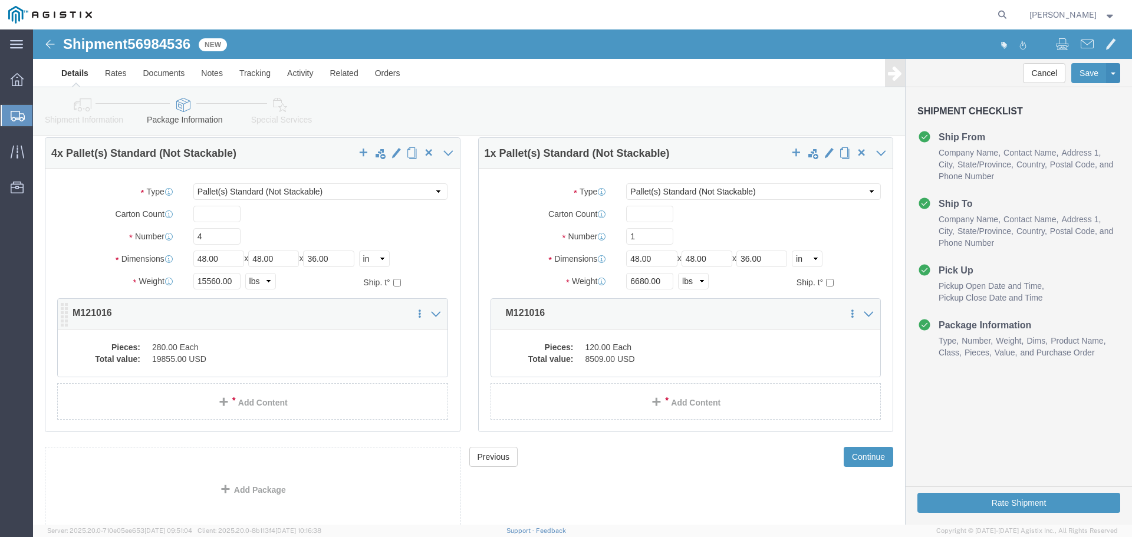
scroll to position [103, 0]
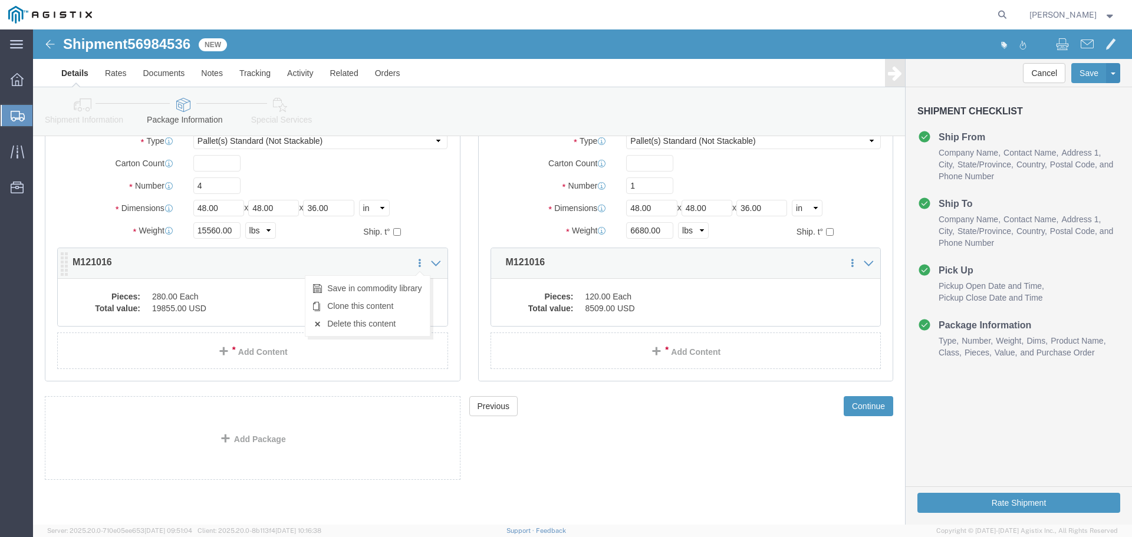
click icon
click div "Pieces: 280.00 Each Total value: 19855.00 USD"
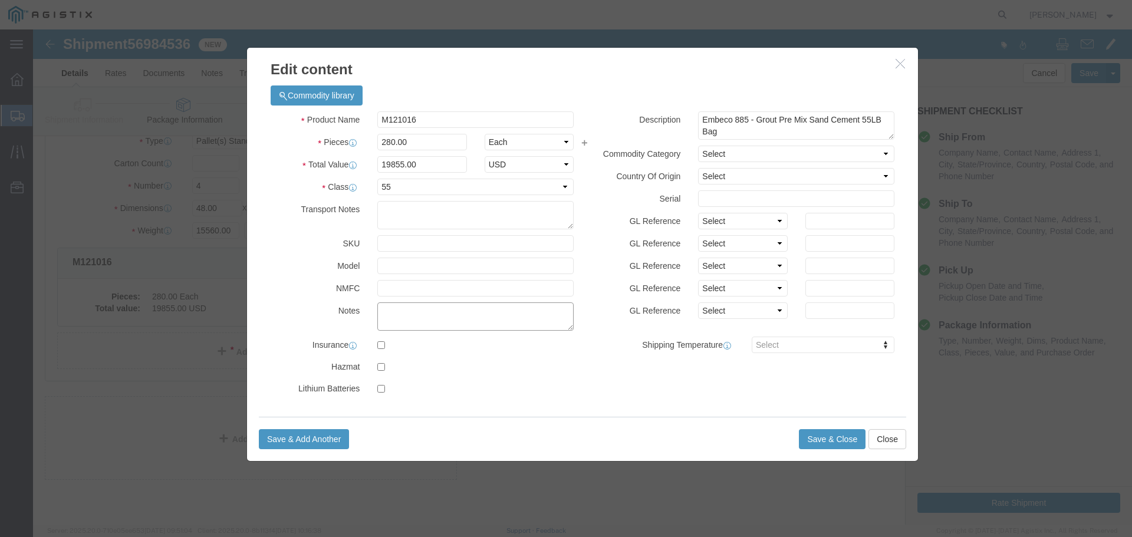
click textarea
type textarea "Each pallet contains 70 bags and weighs 3890lb"
click button "Save & Close"
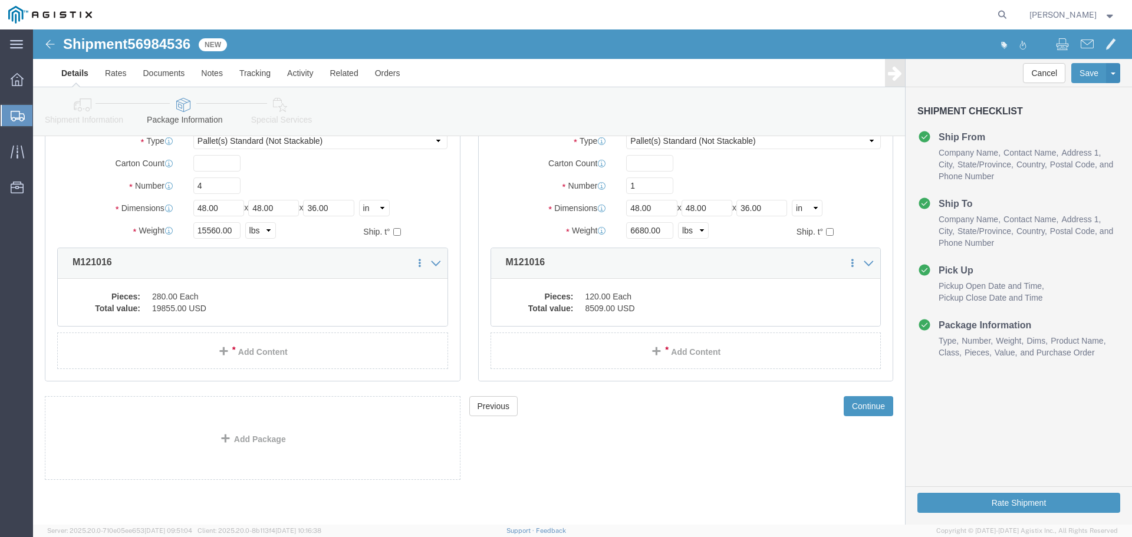
click dd "8509.00 USD"
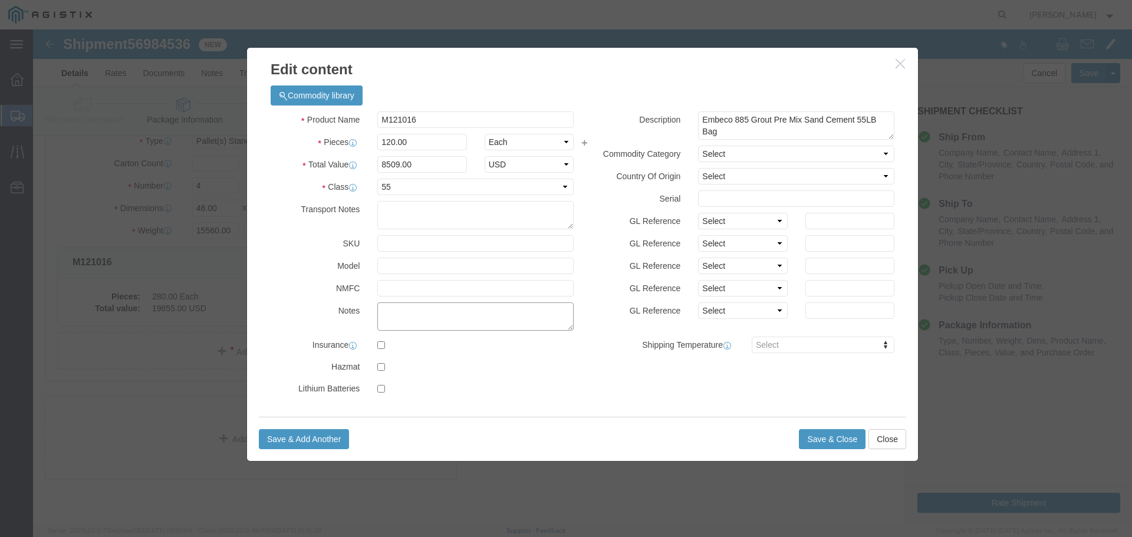
click textarea
type textarea "Each pallet contains 60ea and weighs 3340lb"
click button "Save & Close"
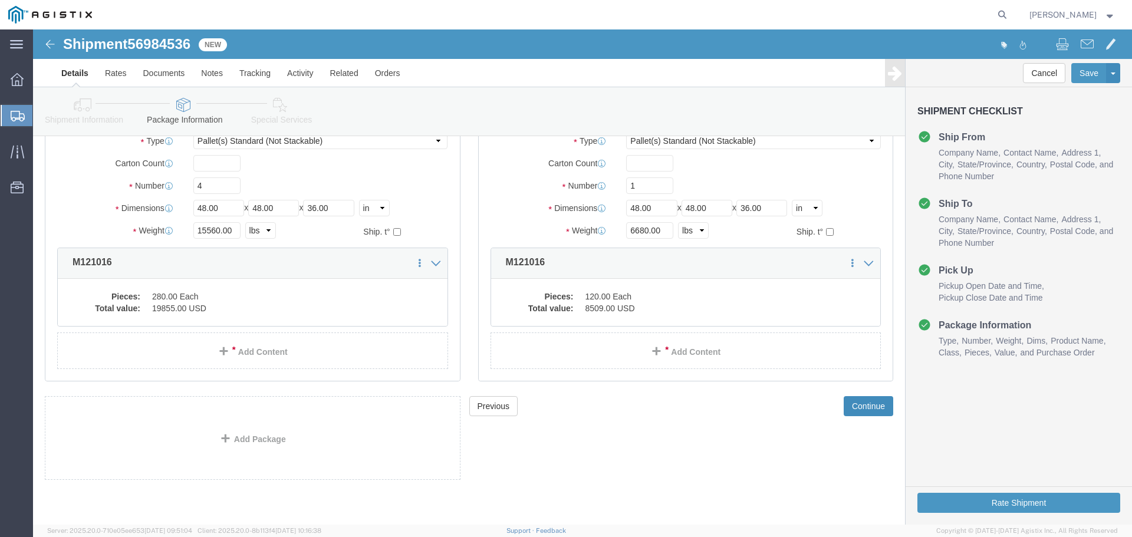
click button "Continue"
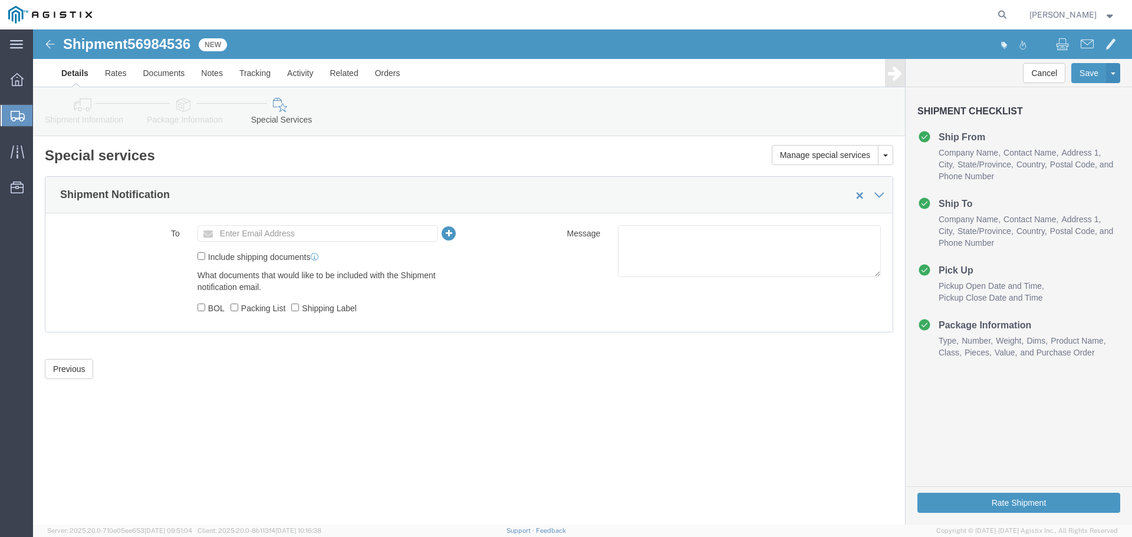
scroll to position [0, 0]
click button "Rate Shipment"
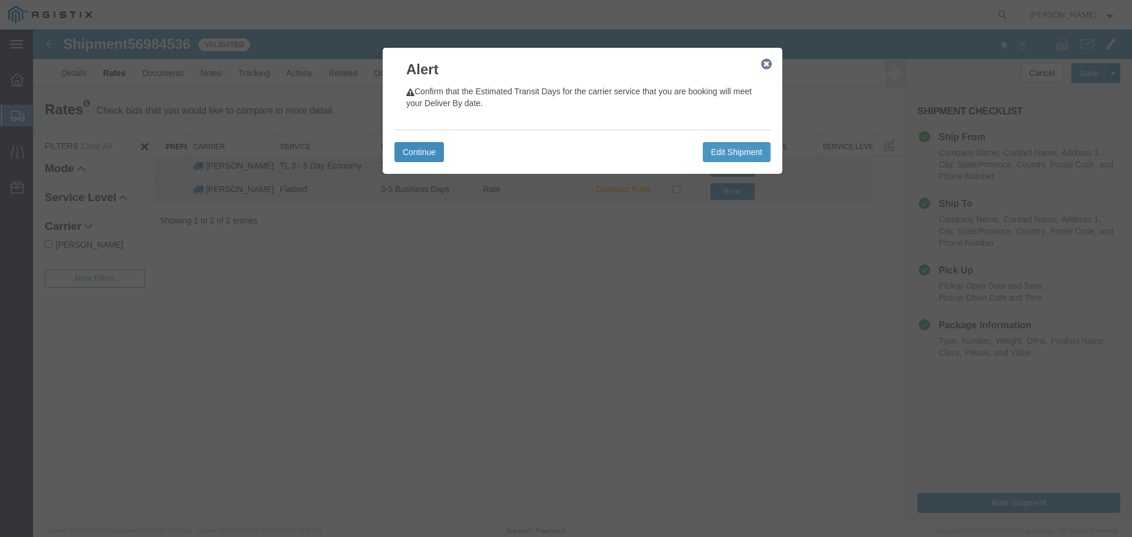
click at [418, 146] on button "Continue" at bounding box center [419, 152] width 50 height 20
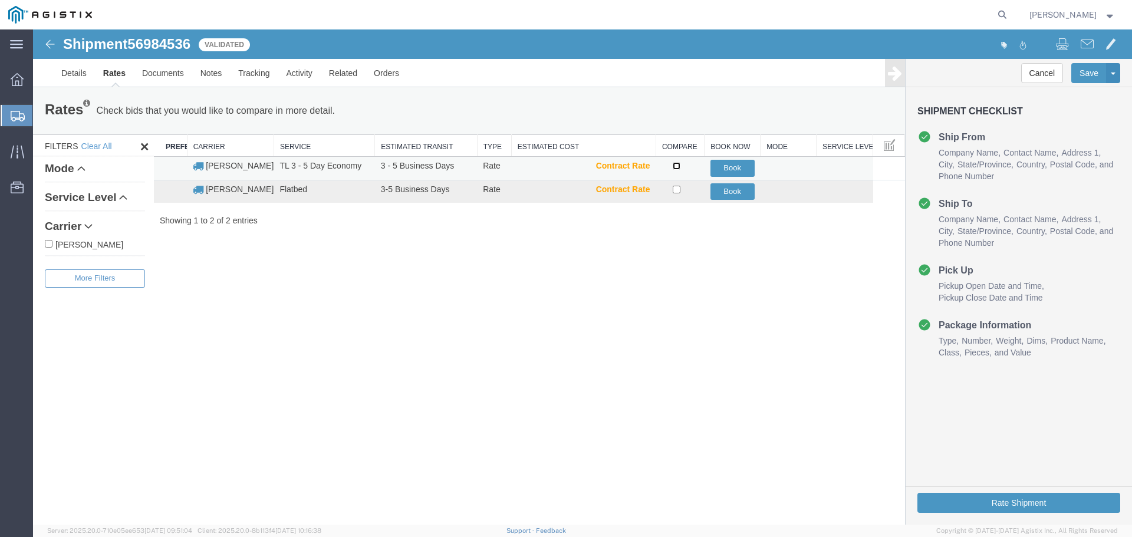
click at [675, 167] on input "checkbox" at bounding box center [677, 166] width 8 height 8
checkbox input "true"
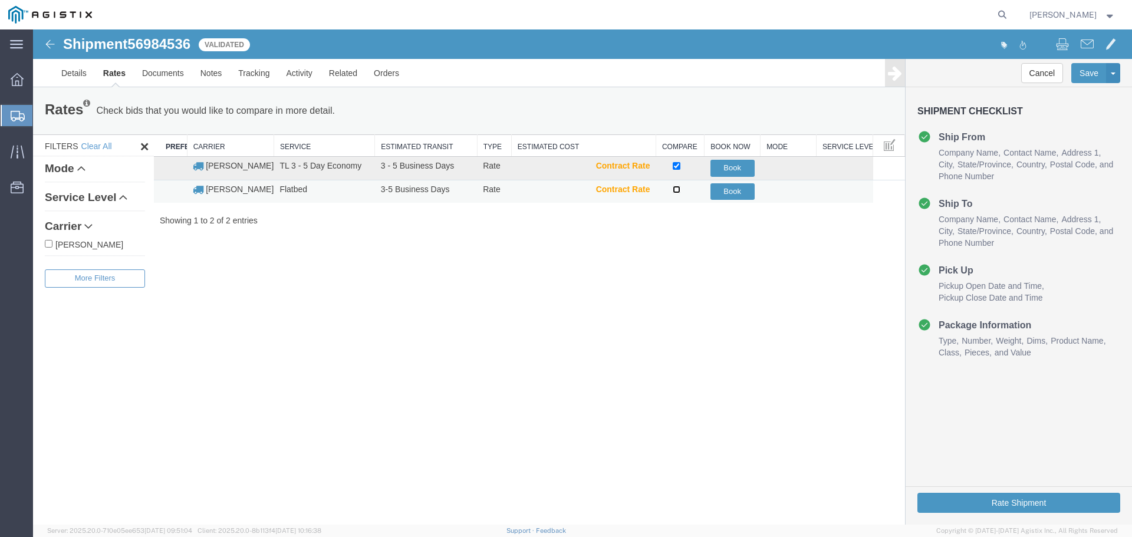
click at [676, 188] on input "checkbox" at bounding box center [677, 190] width 8 height 8
checkbox input "true"
click at [376, 108] on button "Compare" at bounding box center [361, 110] width 52 height 21
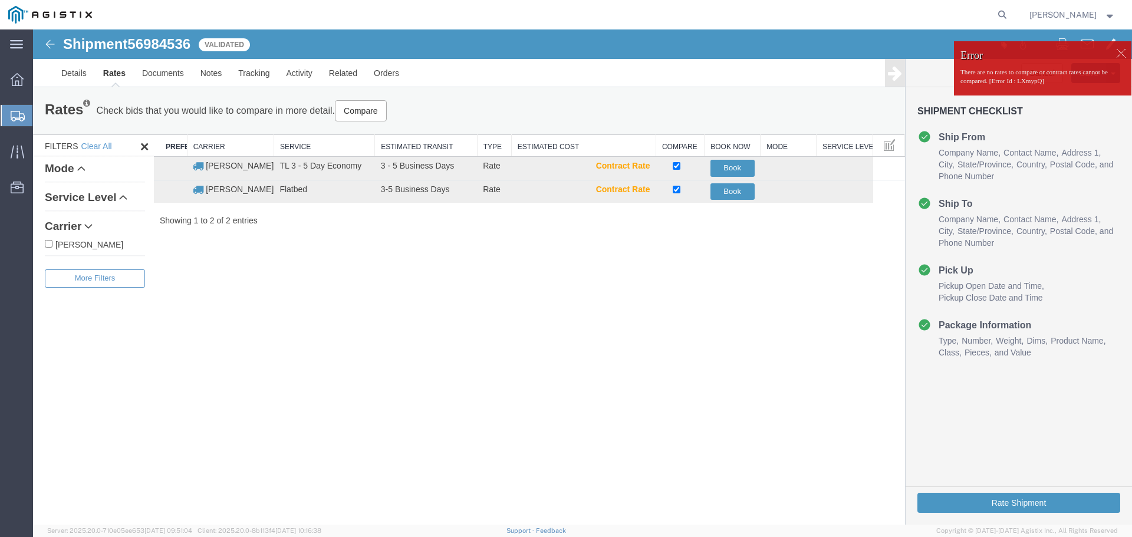
drag, startPoint x: 1118, startPoint y: 51, endPoint x: 1110, endPoint y: 52, distance: 7.7
click at [1118, 51] on div at bounding box center [1121, 53] width 18 height 18
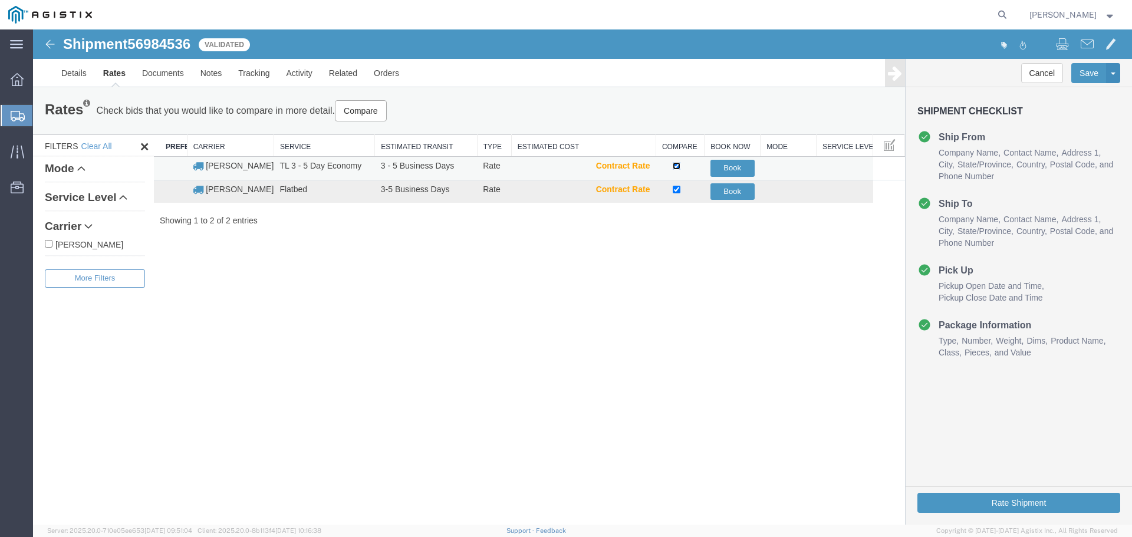
click at [674, 166] on input "checkbox" at bounding box center [677, 166] width 8 height 8
click at [677, 167] on input "checkbox" at bounding box center [677, 166] width 8 height 8
click at [350, 114] on button "Compare" at bounding box center [361, 110] width 52 height 21
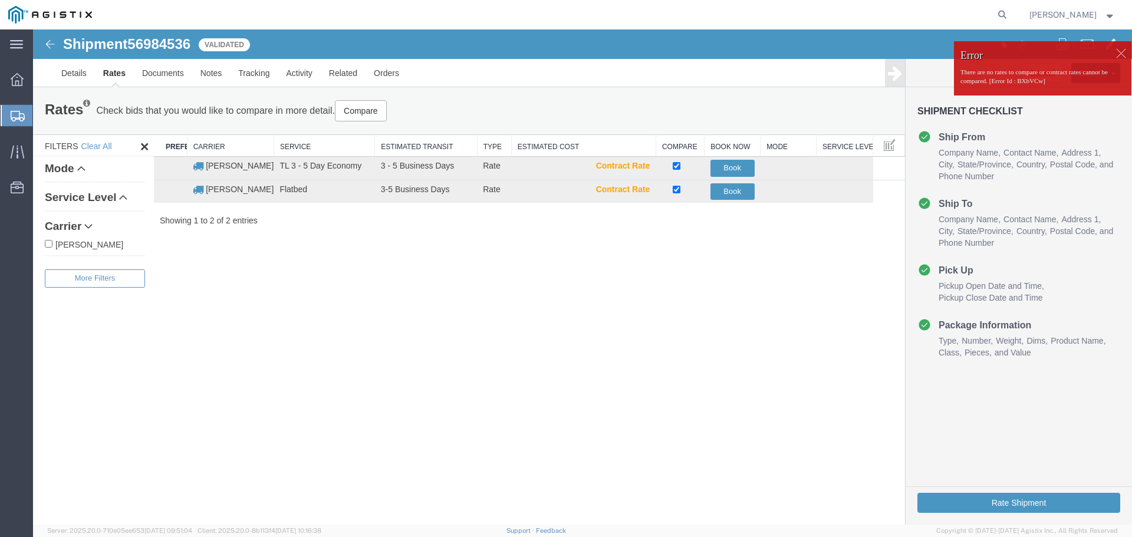
click at [1123, 53] on div at bounding box center [1121, 53] width 18 height 18
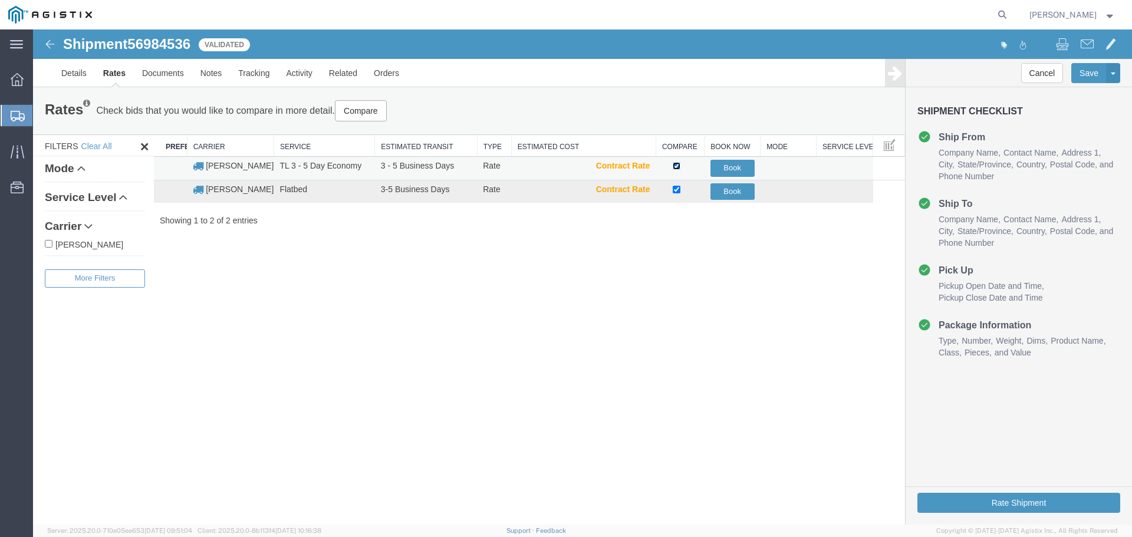
click at [676, 165] on input "checkbox" at bounding box center [677, 166] width 8 height 8
checkbox input "false"
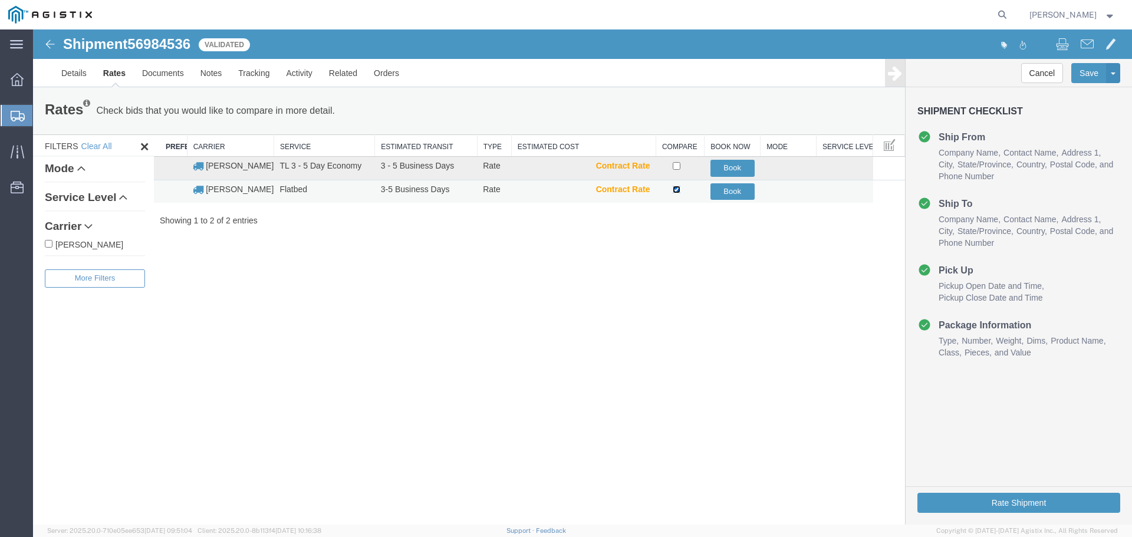
click at [676, 190] on input "checkbox" at bounding box center [677, 190] width 8 height 8
checkbox input "false"
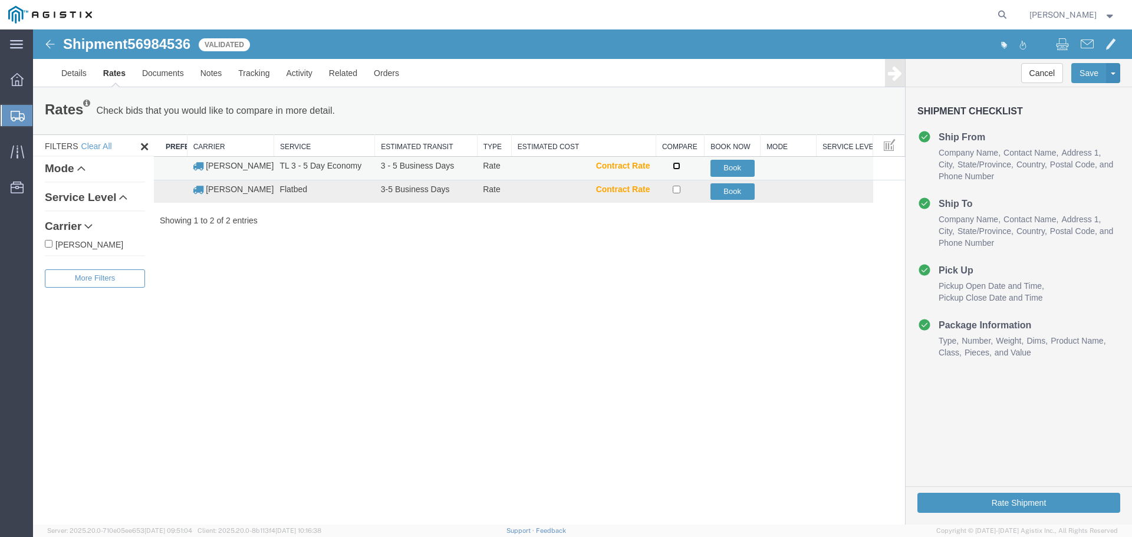
click at [675, 166] on input "checkbox" at bounding box center [677, 166] width 8 height 8
checkbox input "true"
click at [732, 169] on button "Book" at bounding box center [732, 168] width 44 height 17
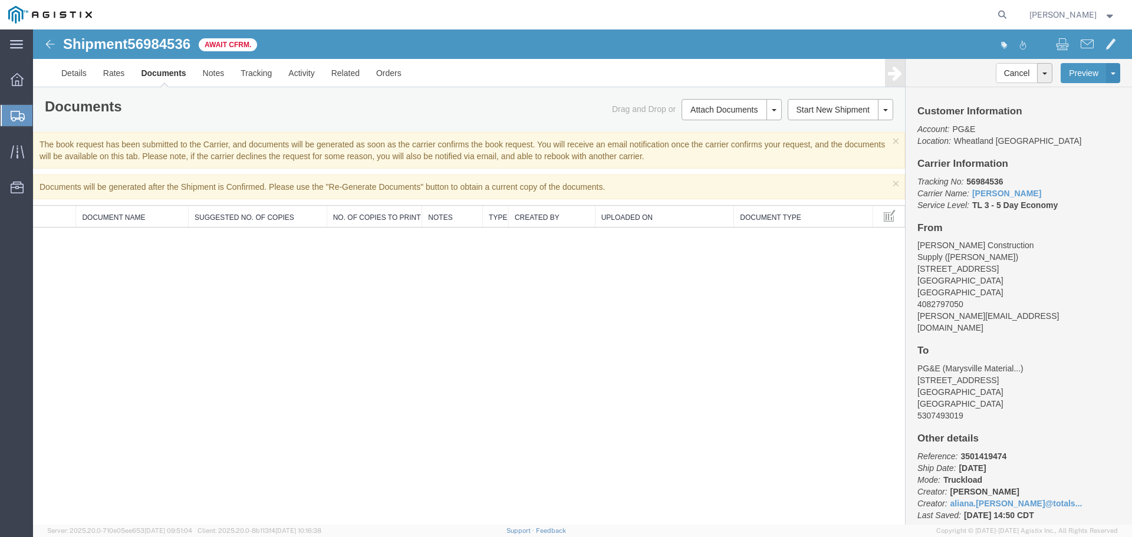
click at [0, 0] on span "Create Shipment" at bounding box center [0, 0] width 0 height 0
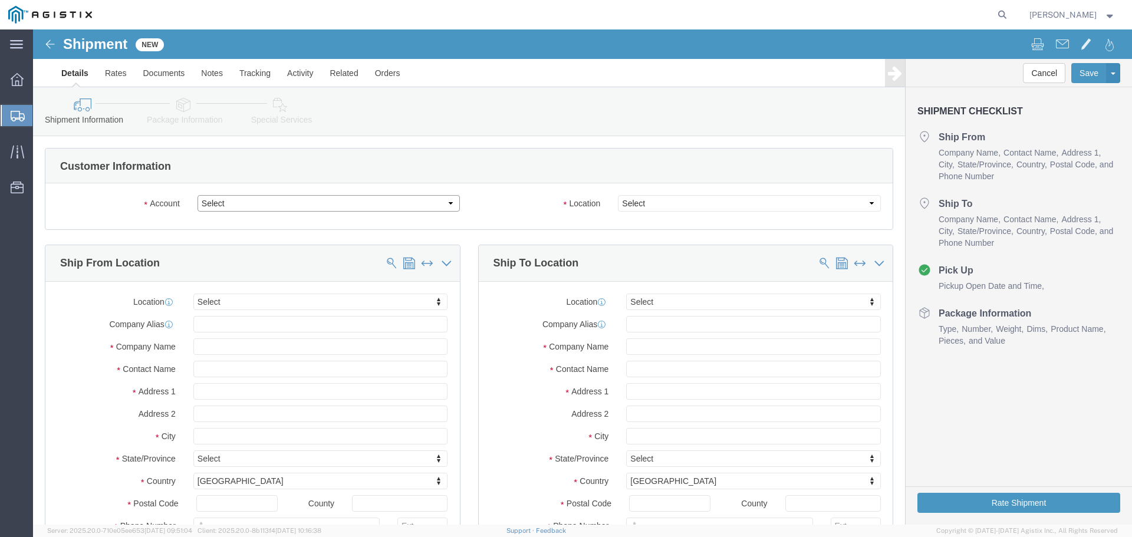
click select "Select PG&E S&S Supplies & Solutions"
select select "9596"
click select "Select PG&E S&S Supplies & Solutions"
select select
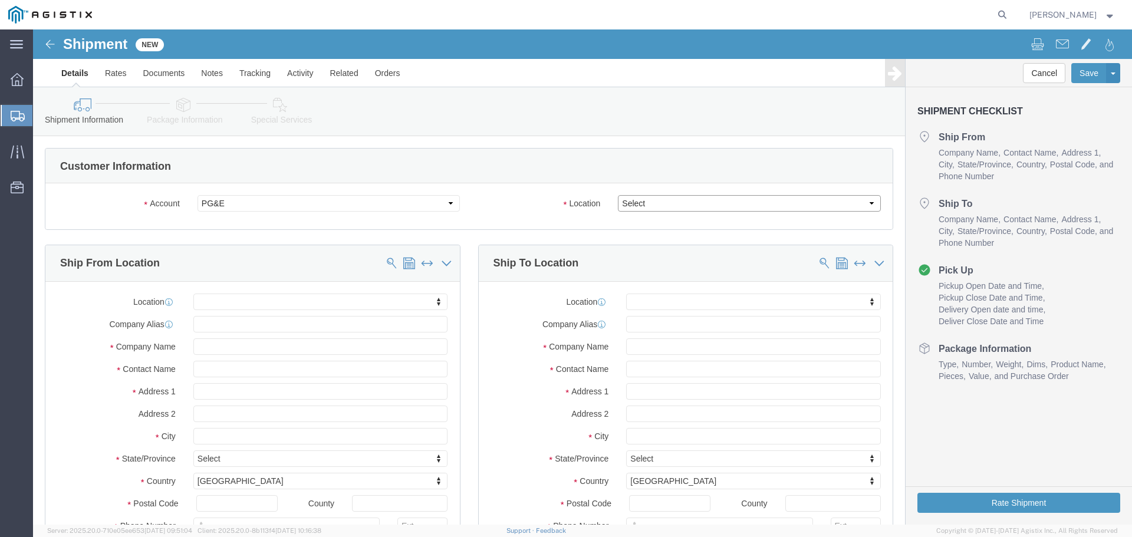
click select "Select"
select select "19745"
click select "Select All Others [GEOGRAPHIC_DATA] [GEOGRAPHIC_DATA] [GEOGRAPHIC_DATA] [GEOGRA…"
click input "text"
type input "[PERSON_NAME] Construction Supply"
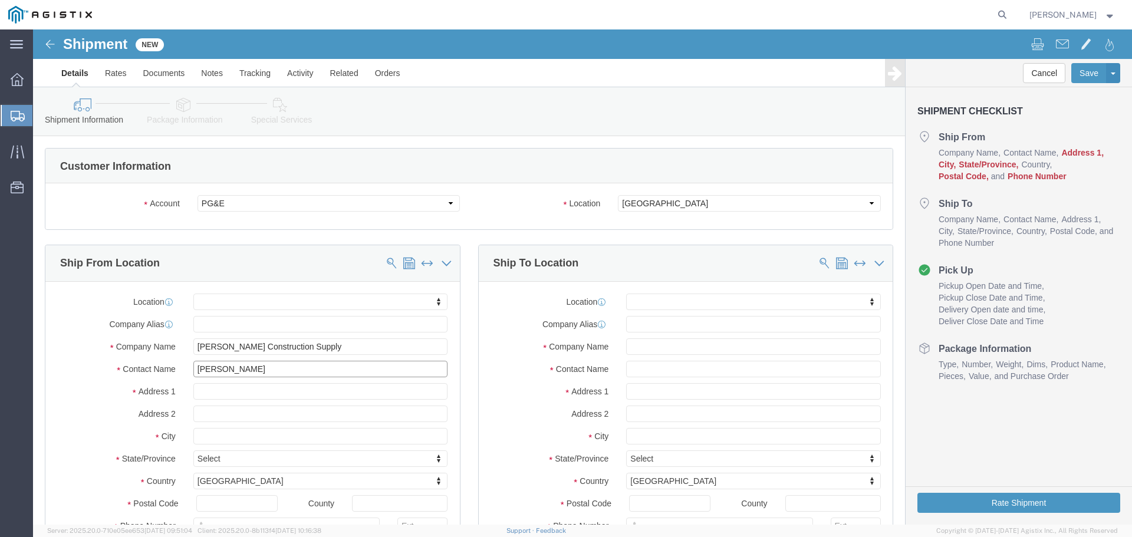
type input "[PERSON_NAME]"
type input "[STREET_ADDRESS]"
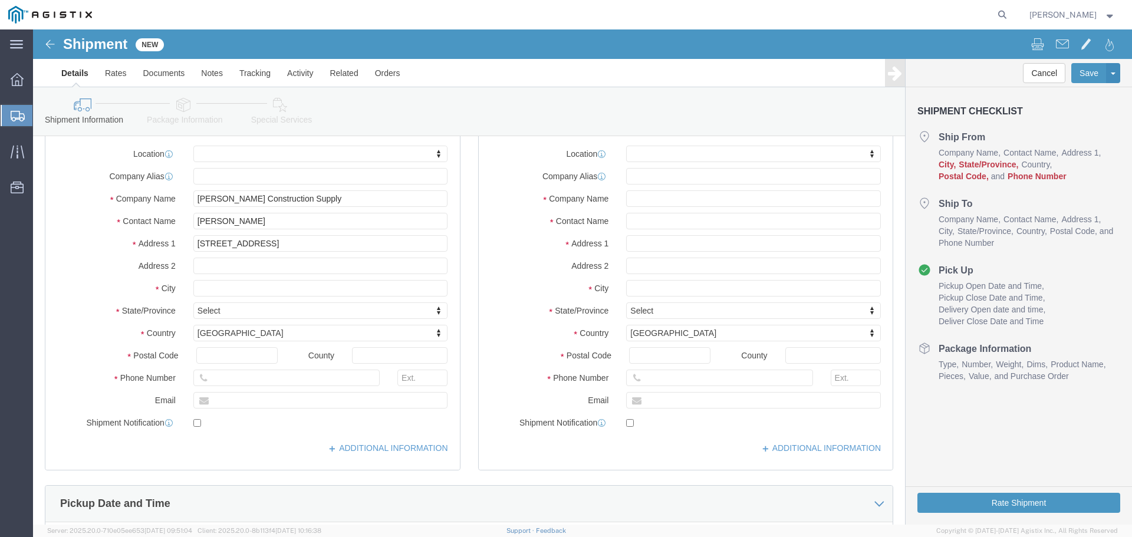
scroll to position [177, 0]
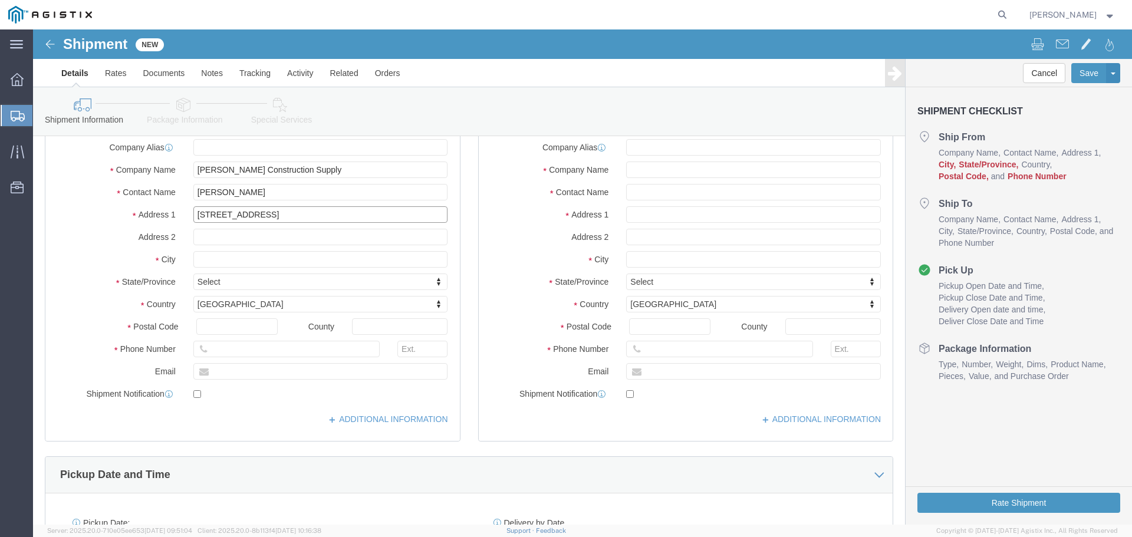
click input "[STREET_ADDRESS]"
type input "[GEOGRAPHIC_DATA][PERSON_NAME]"
type input "c"
type input "ca"
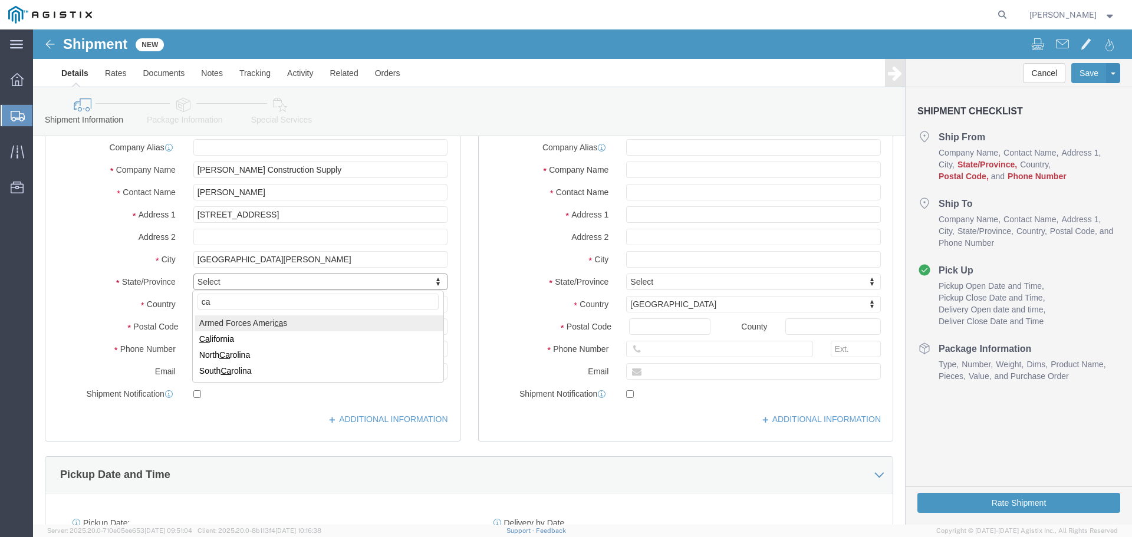
type input "ca"
click div
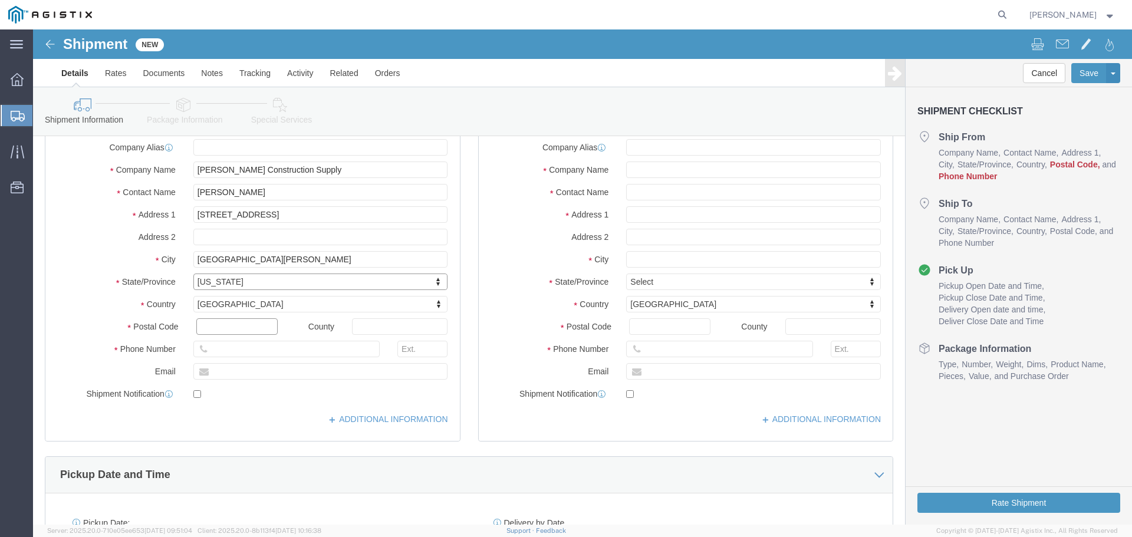
click input "text"
type input "95133"
click input "text"
type input "2"
type input "[PHONE_NUMBER]"
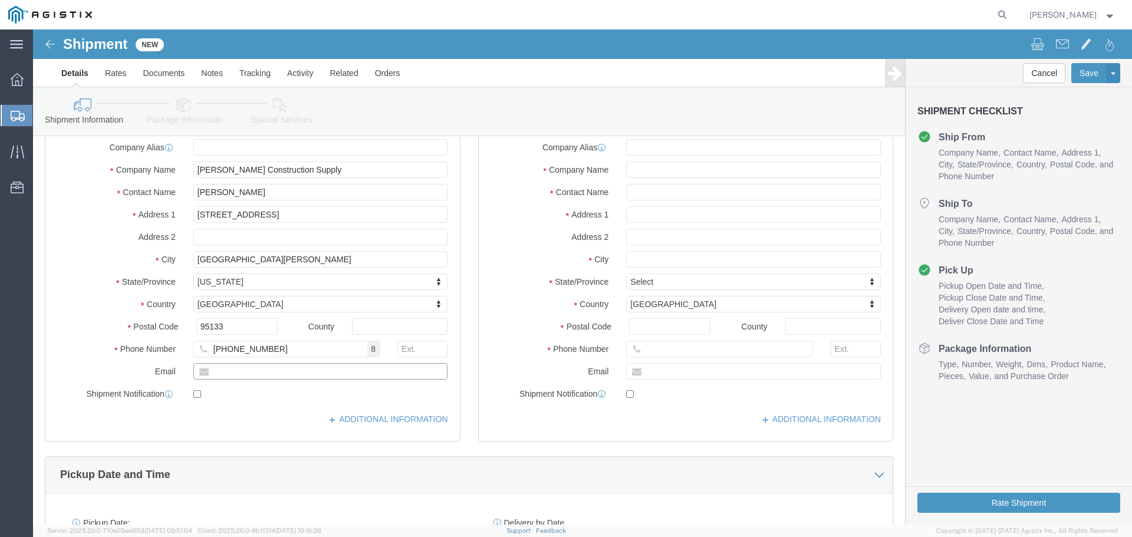
click input "text"
type input "s"
paste input "s"
drag, startPoint x: 230, startPoint y: 344, endPoint x: 238, endPoint y: 344, distance: 7.7
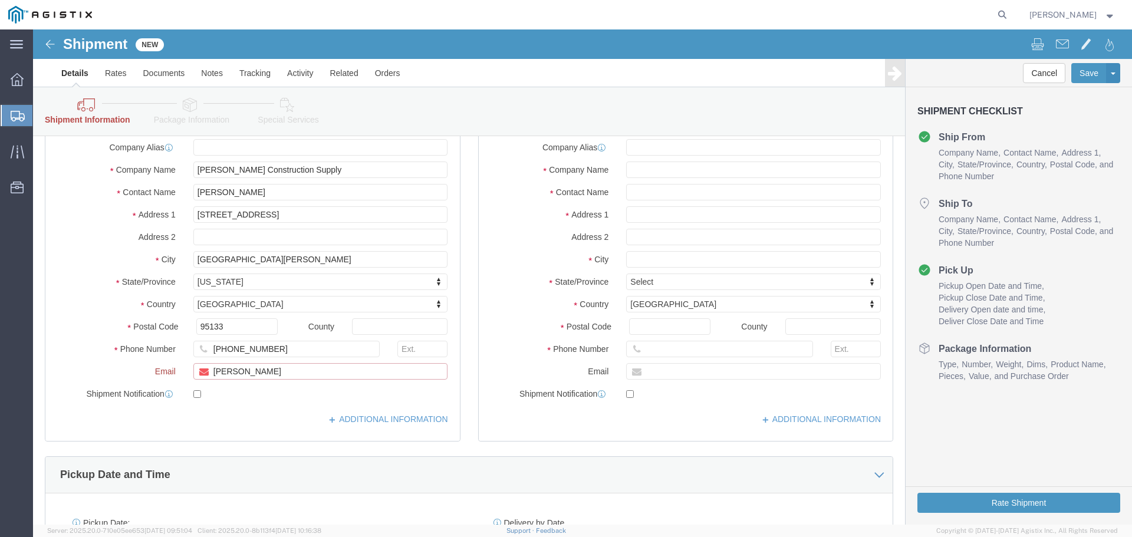
click input "[PERSON_NAME]"
drag, startPoint x: 238, startPoint y: 344, endPoint x: 150, endPoint y: 344, distance: 87.9
click div "Email [PERSON_NAME]"
paste input "@[DOMAIN_NAME]>"
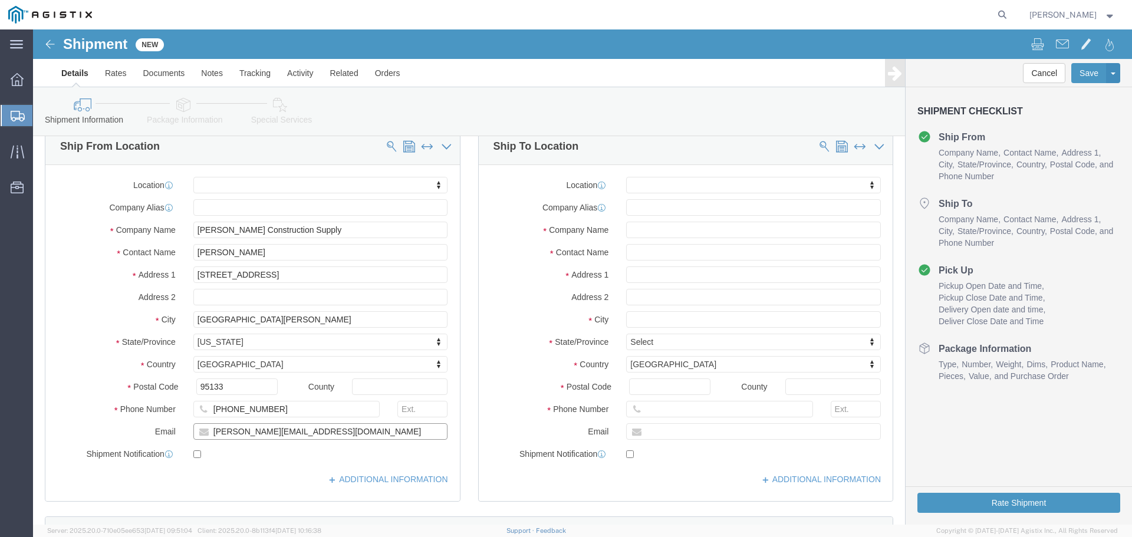
scroll to position [59, 0]
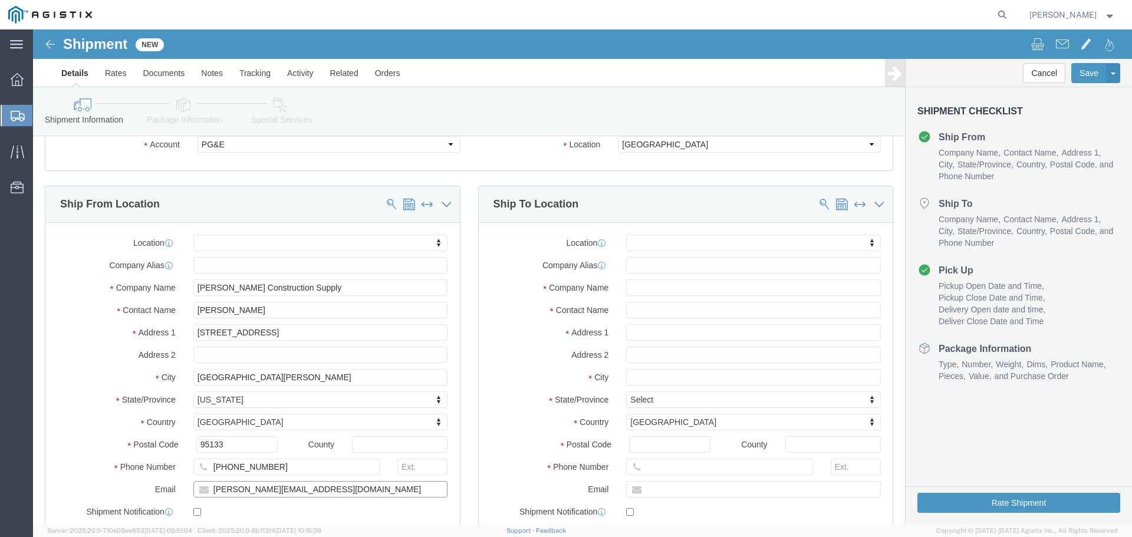
type input "[PERSON_NAME][EMAIL_ADDRESS][DOMAIN_NAME]"
click input "text"
type input "PG&E"
click input "[GEOGRAPHIC_DATA]"
type input "Fresno Materials Receiving"
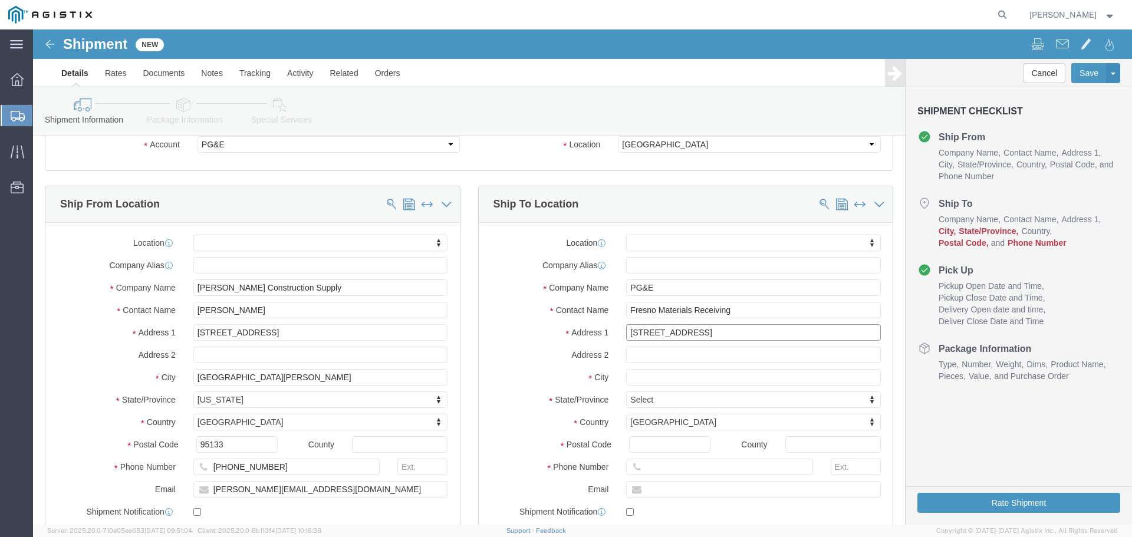
type input "[STREET_ADDRESS]"
type input "[GEOGRAPHIC_DATA]"
type input "c"
type input "ca"
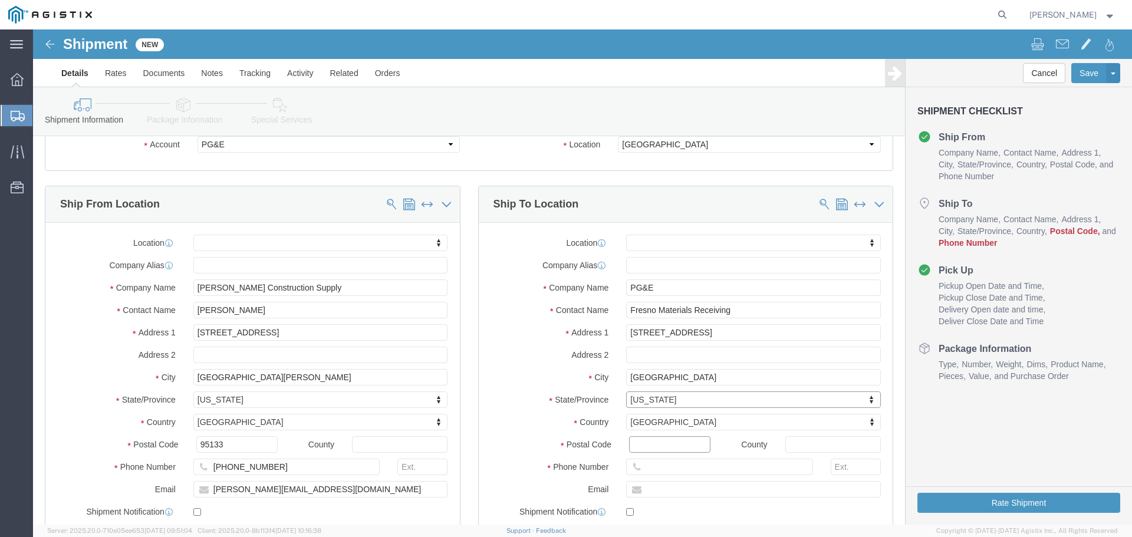
click input "Postal Code"
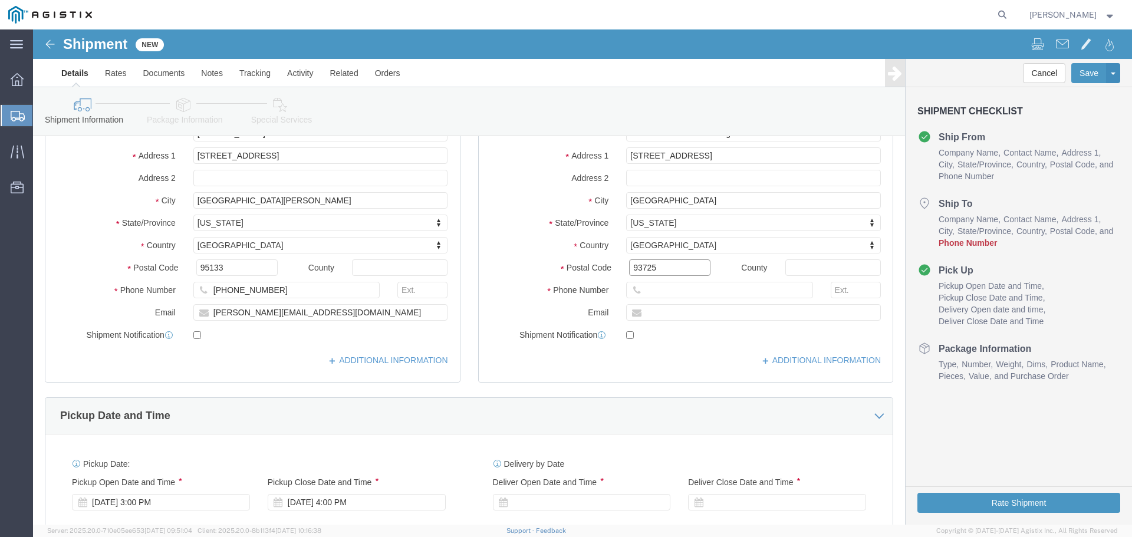
type input "93725"
click input "text"
type input "5592637163"
click input "text"
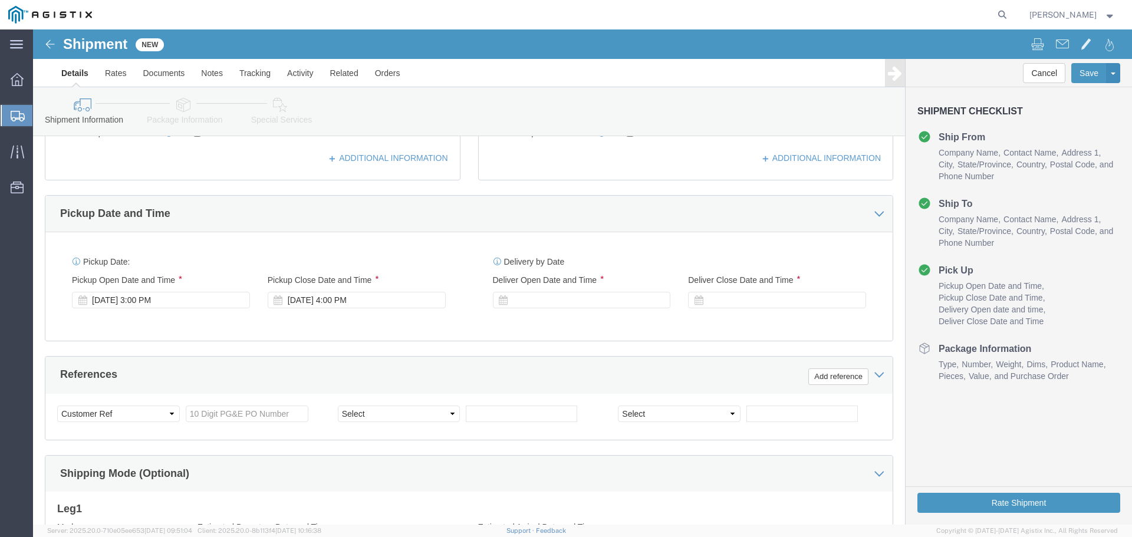
scroll to position [472, 0]
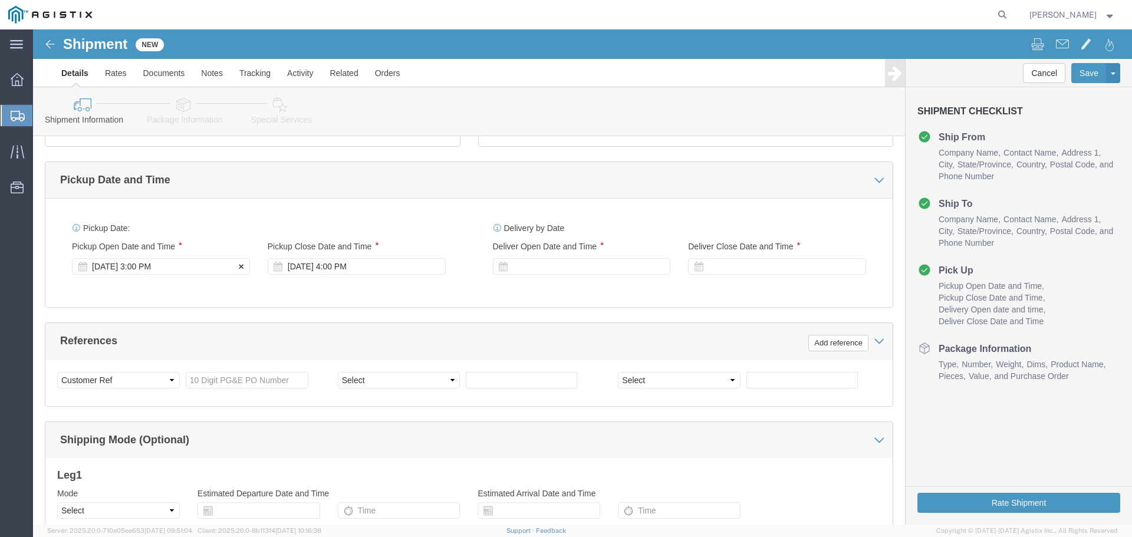
click div "[DATE] 3:00 PM"
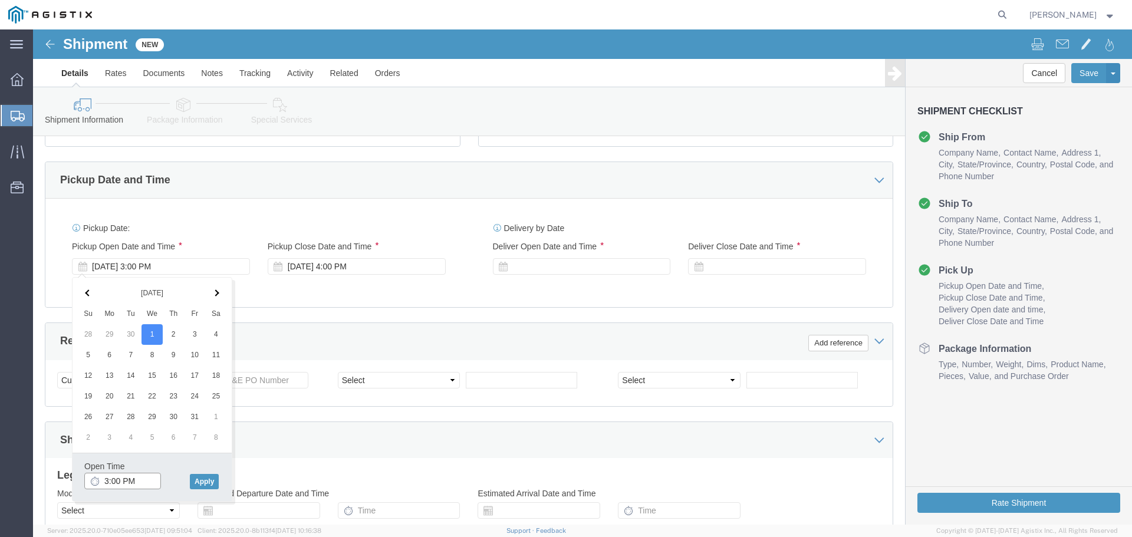
click input "3:00 PM"
click input "8:00 PM"
type input "8:00 AM"
click button "Apply"
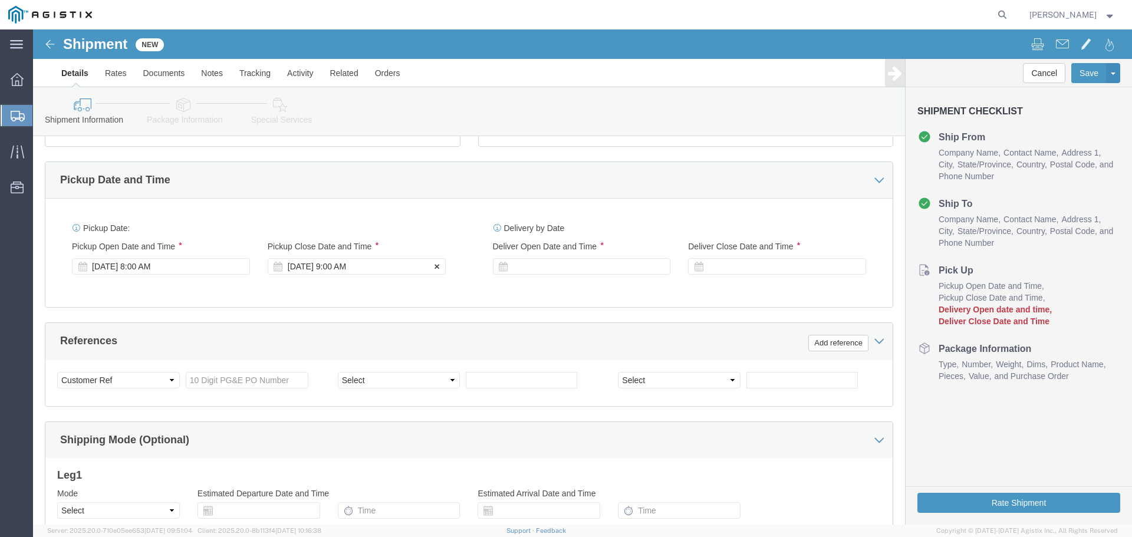
click div "[DATE] 9:00 AM"
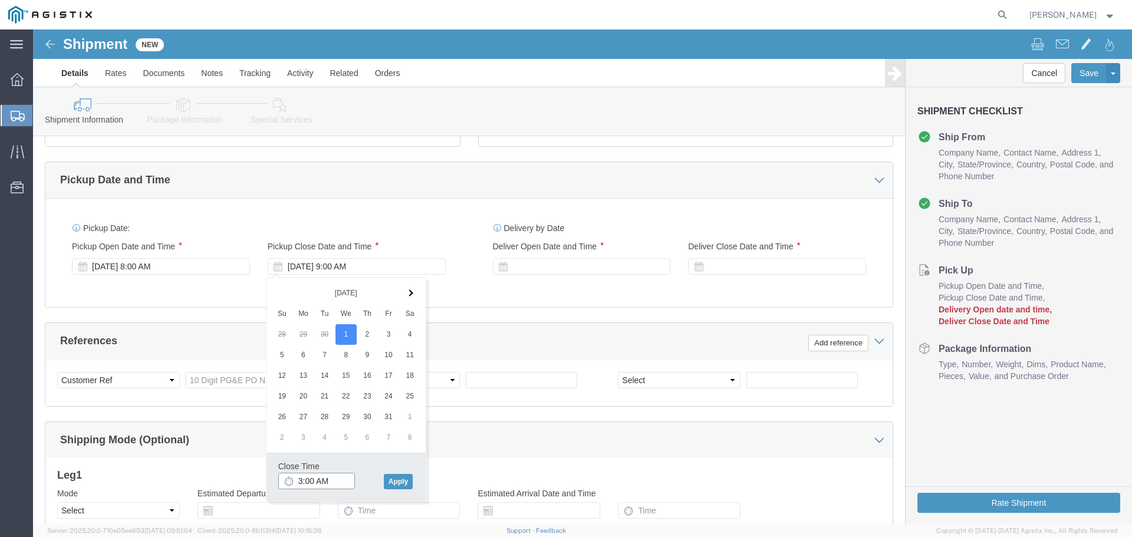
click input "3:00 AM"
type input "3:00 PM"
click button "Apply"
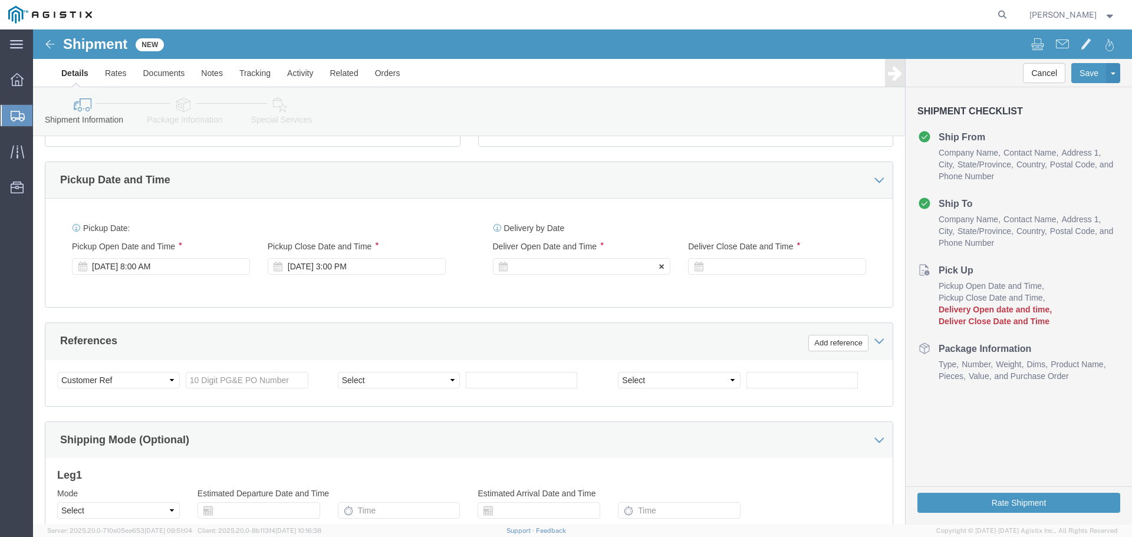
click div
click button "Apply"
click div
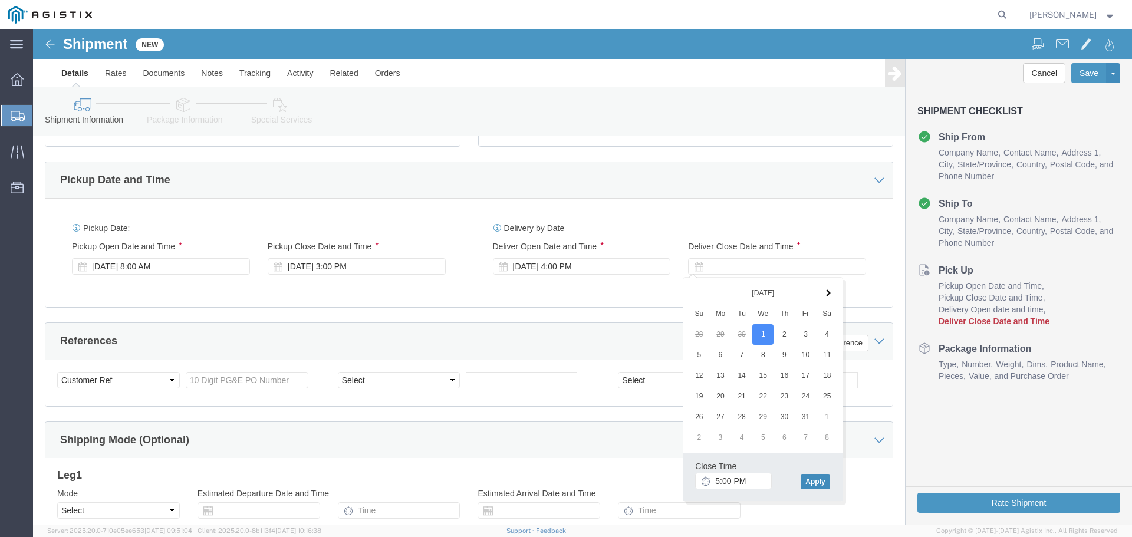
click button "Apply"
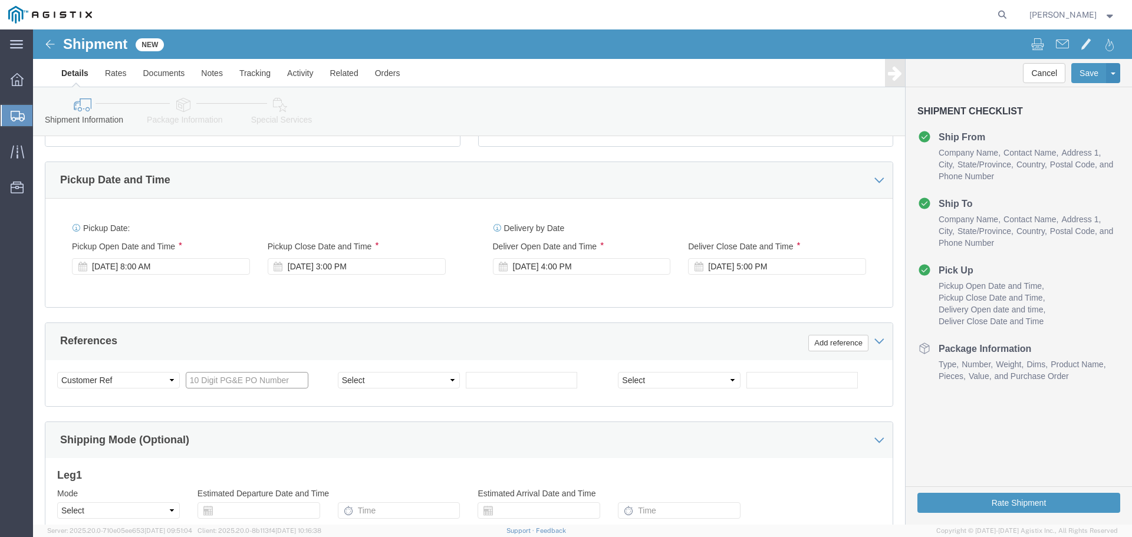
click input "text"
type input "3501414039"
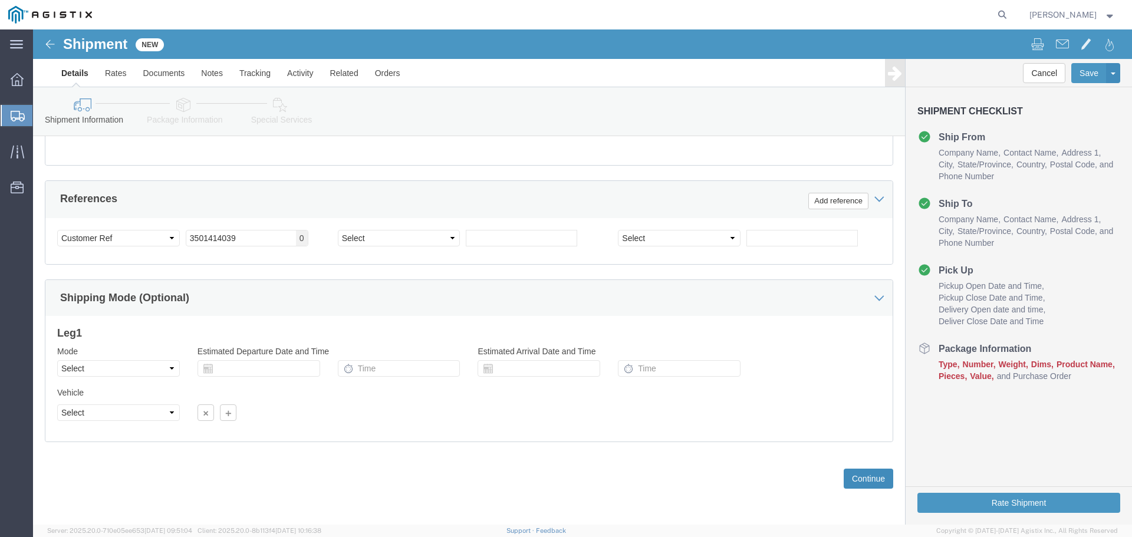
click button "Continue"
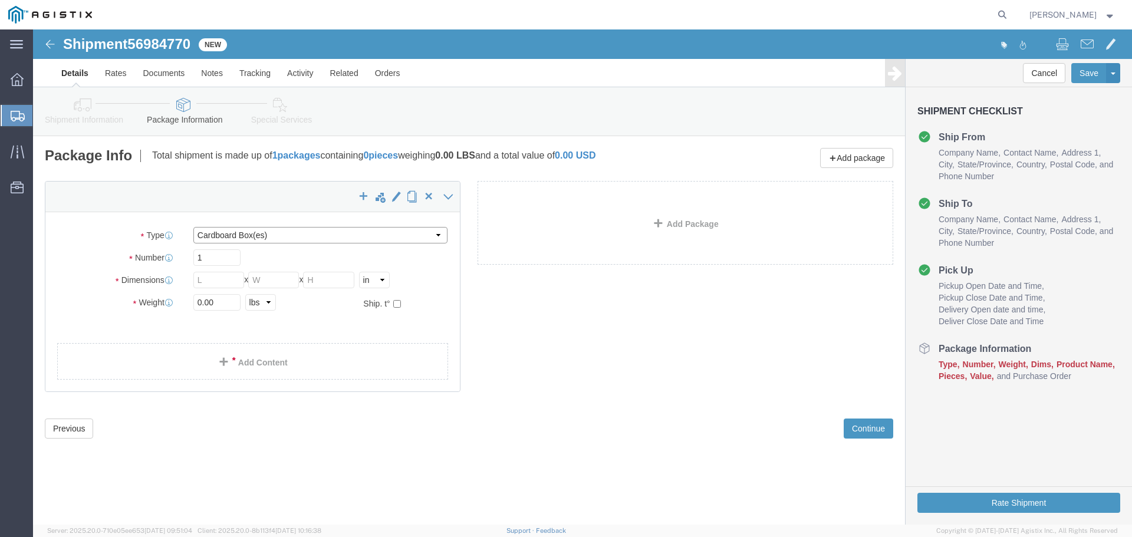
click select "Select Bulk Bundle(s) Cardboard Box(es) Carton(s) Crate(s) Drum(s) (Fiberboard)…"
select select "PSNS"
click select "Select Bulk Bundle(s) Cardboard Box(es) Carton(s) Crate(s) Drum(s) (Fiberboard)…"
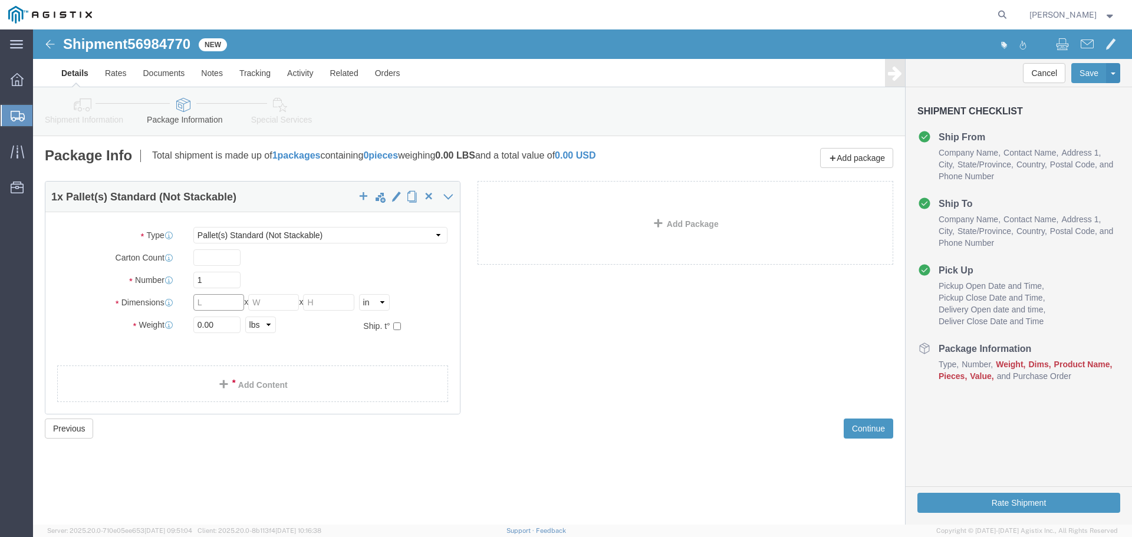
click input "text"
click input "1"
type input "2"
type input "48"
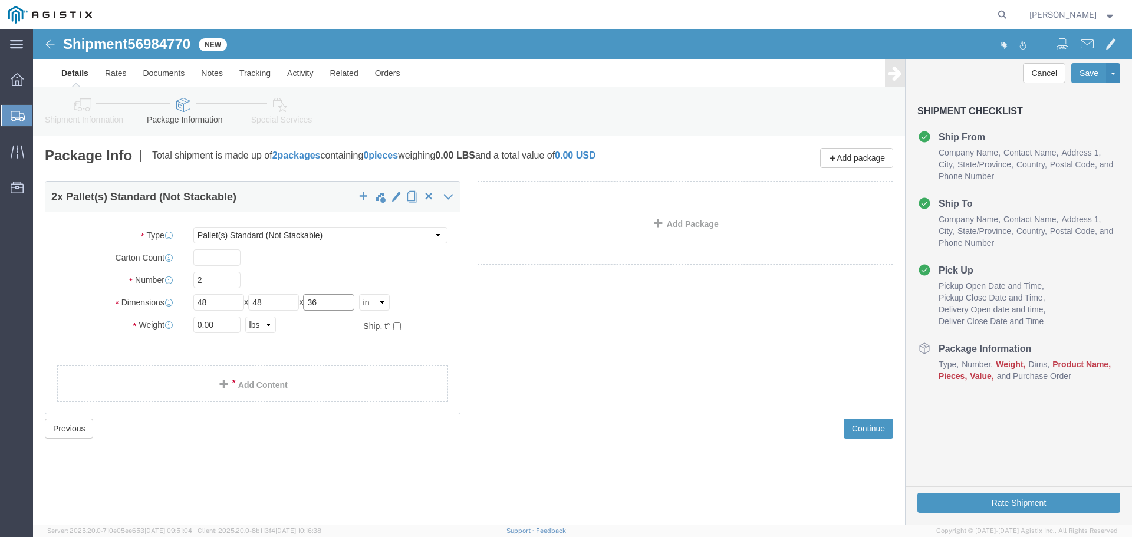
type input "36"
drag, startPoint x: 174, startPoint y: 294, endPoint x: 116, endPoint y: 294, distance: 58.4
click div "Weight 0.00 Select kgs lbs Ship. t°"
type input "8330"
click link "Add Content"
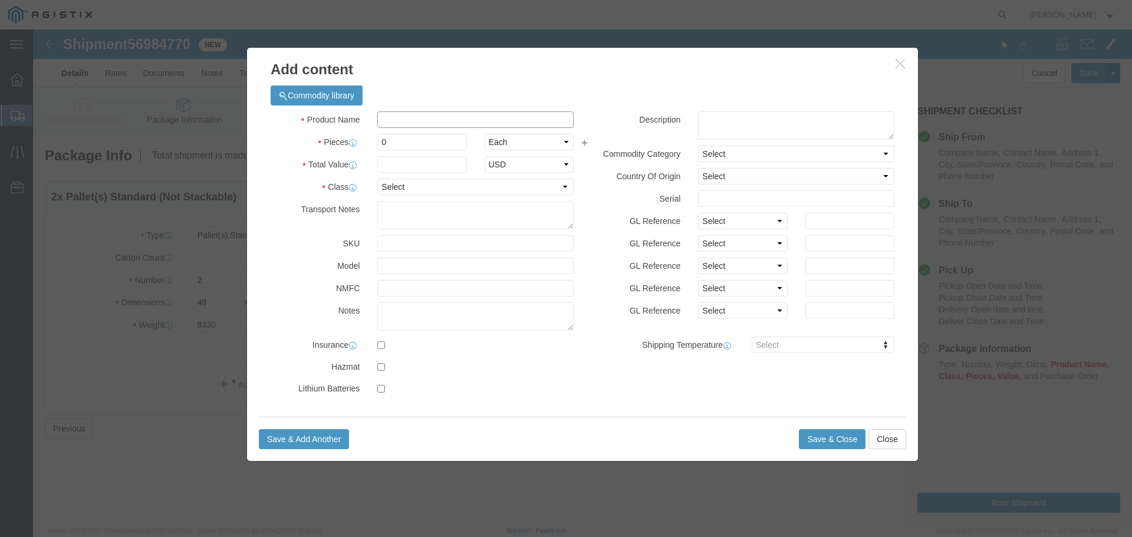
click input "text"
type input "M121016"
click textarea
type textarea "Embeco 885 Grout Pre Mix Sand Cement 55LB Bag"
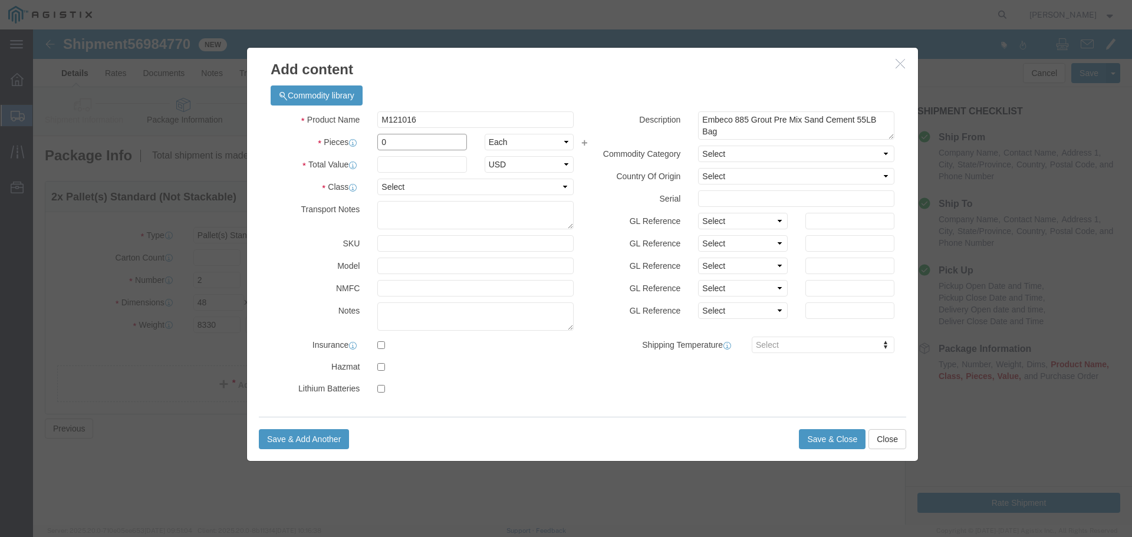
drag, startPoint x: 353, startPoint y: 112, endPoint x: 329, endPoint y: 114, distance: 24.2
click div "Pieces 0 Select Bag Barrels 100Board Feet Bottle Box Blister Pack Carats Can Ca…"
type input "150"
click input "text"
type input "10292.00"
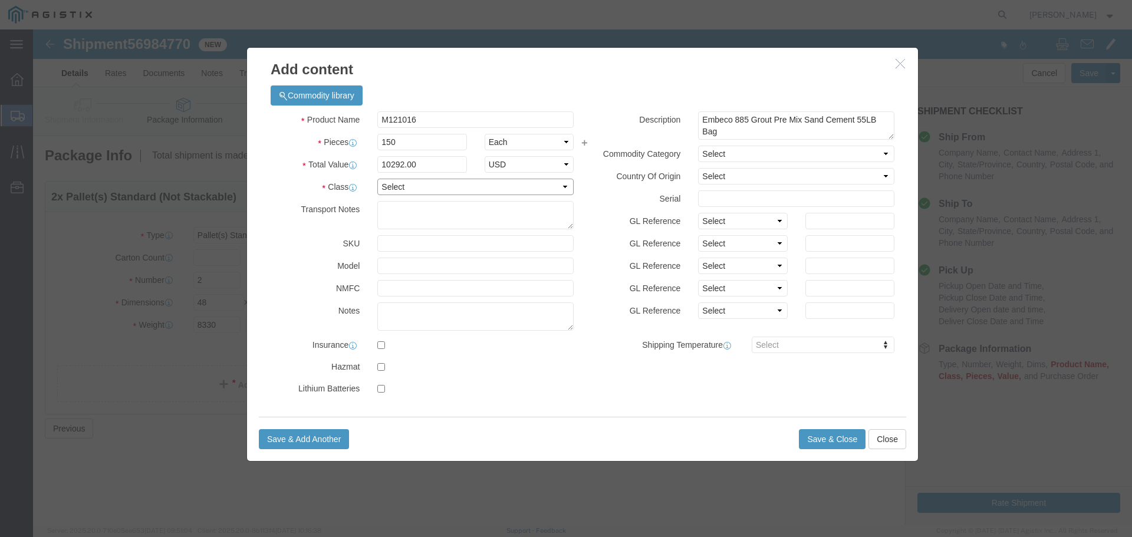
click select "Select 50 55 60 65 70 85 92.5 100 125 175 250 300 400"
select select "55"
click select "Select 50 55 60 65 70 85 92.5 100 125 175 250 300 400"
click textarea
type textarea "Each pallet contains 75ea and weighs 4165lb"
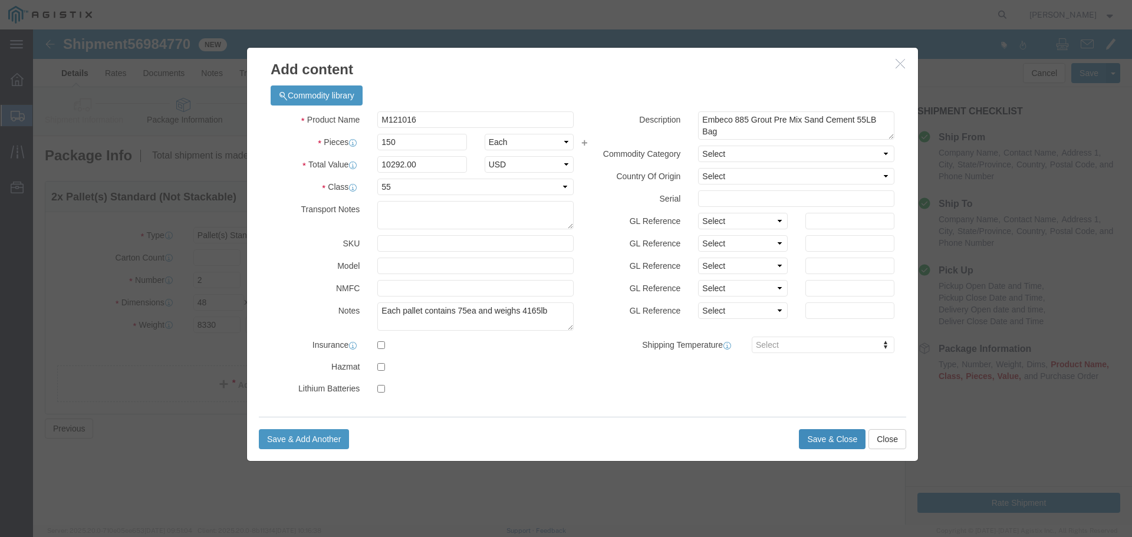
click button "Save & Close"
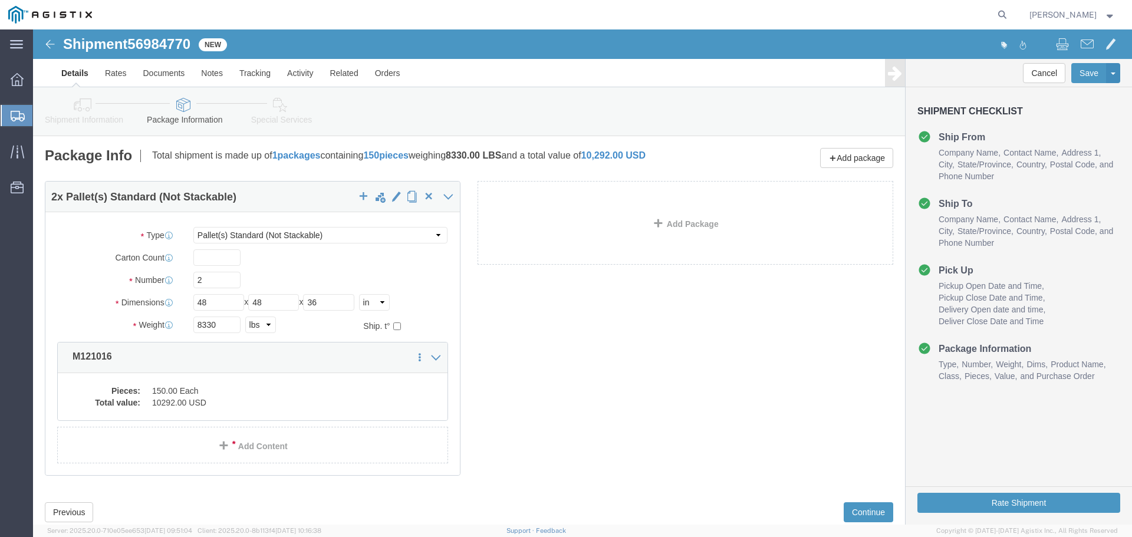
click icon
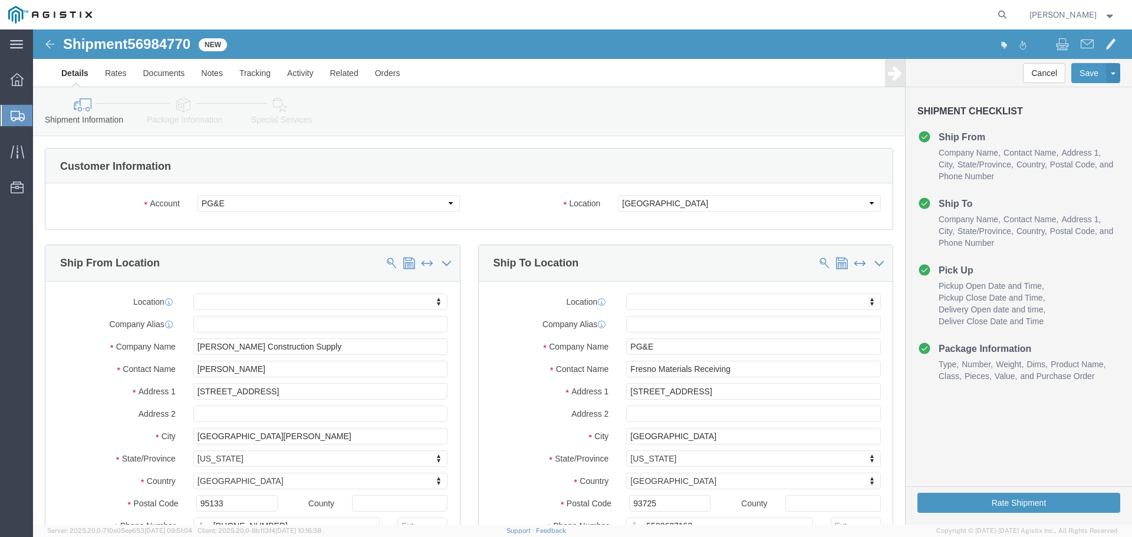
click icon
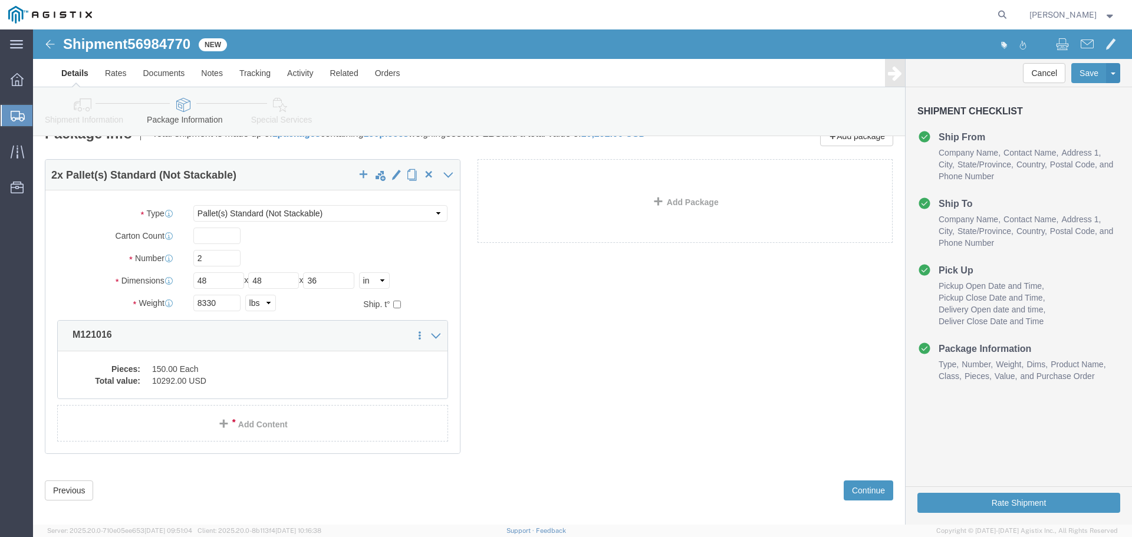
scroll to position [34, 0]
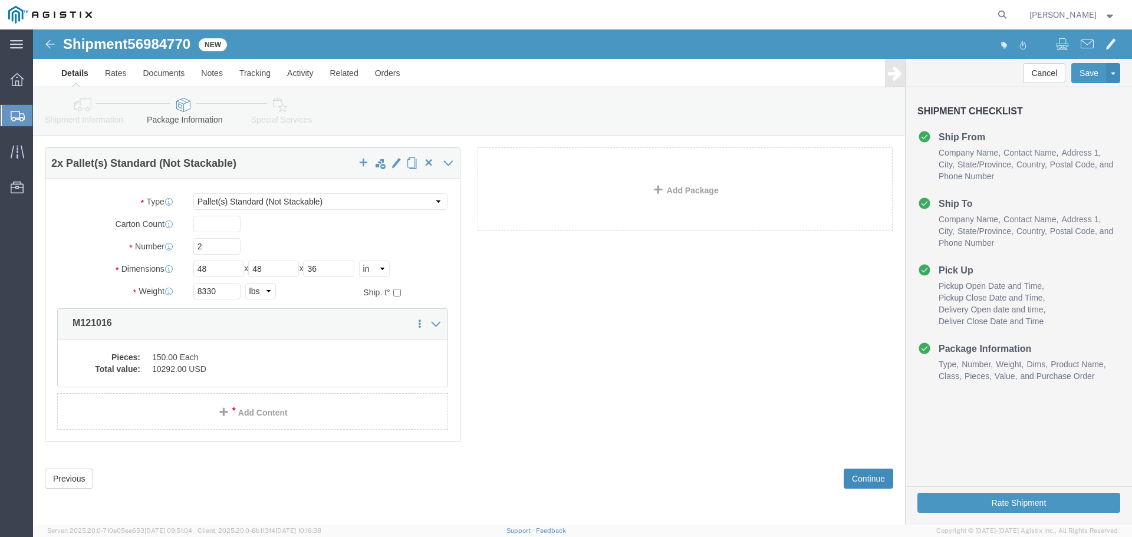
click button "Continue"
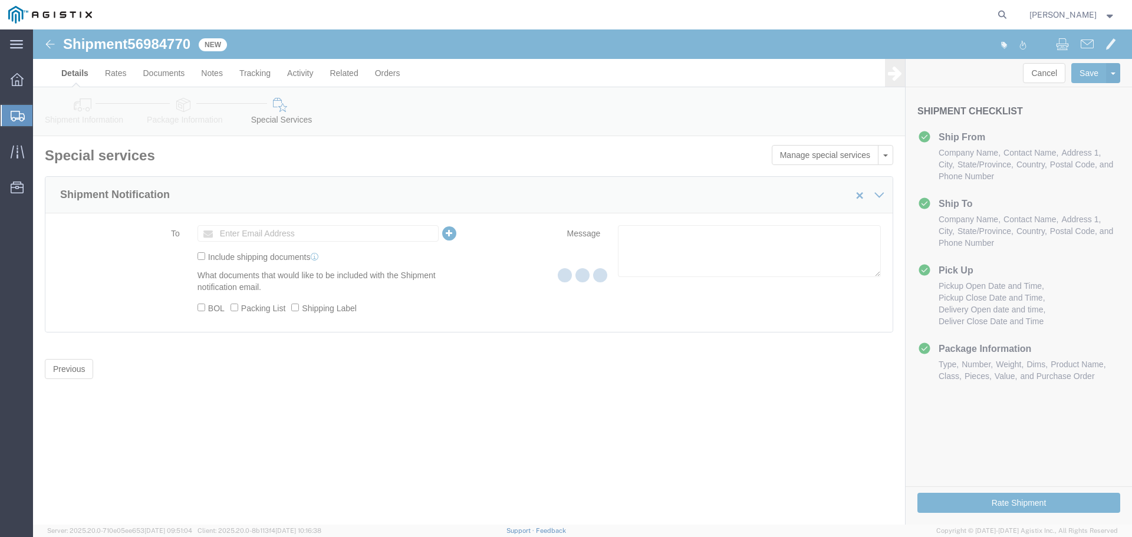
scroll to position [0, 0]
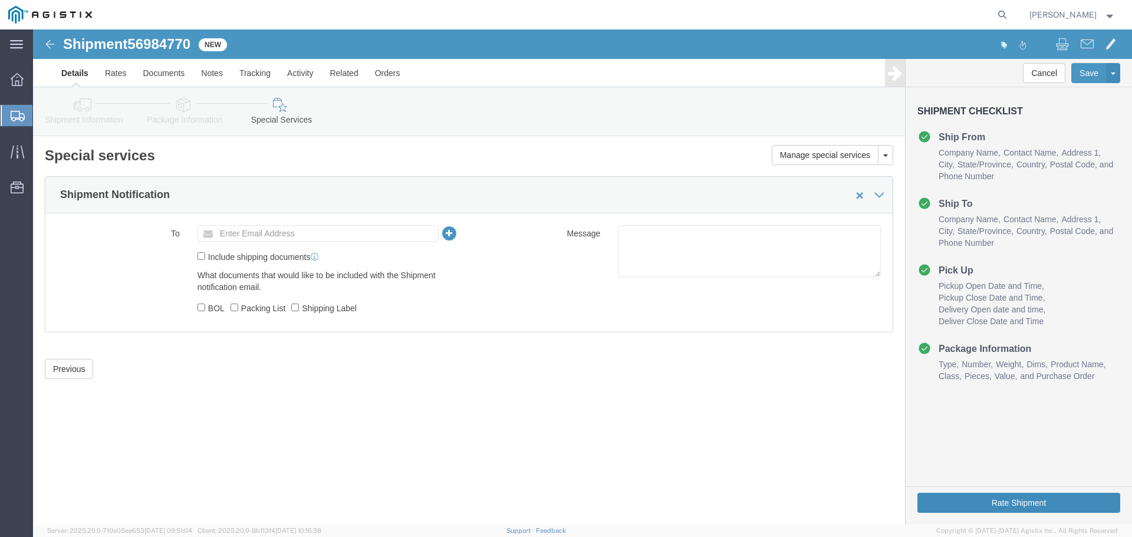
click button "Rate Shipment"
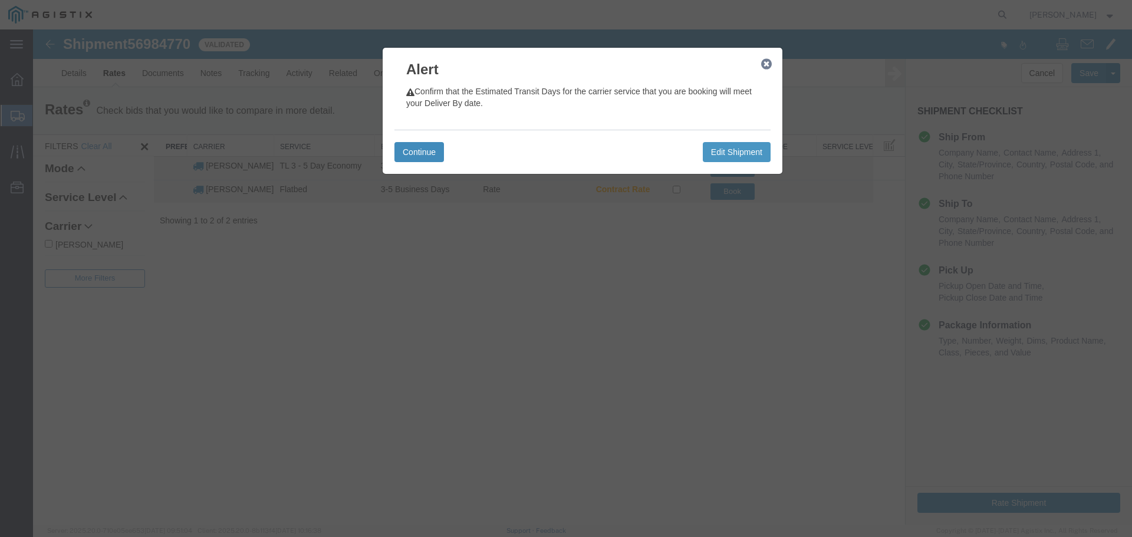
click at [416, 143] on button "Continue" at bounding box center [419, 152] width 50 height 20
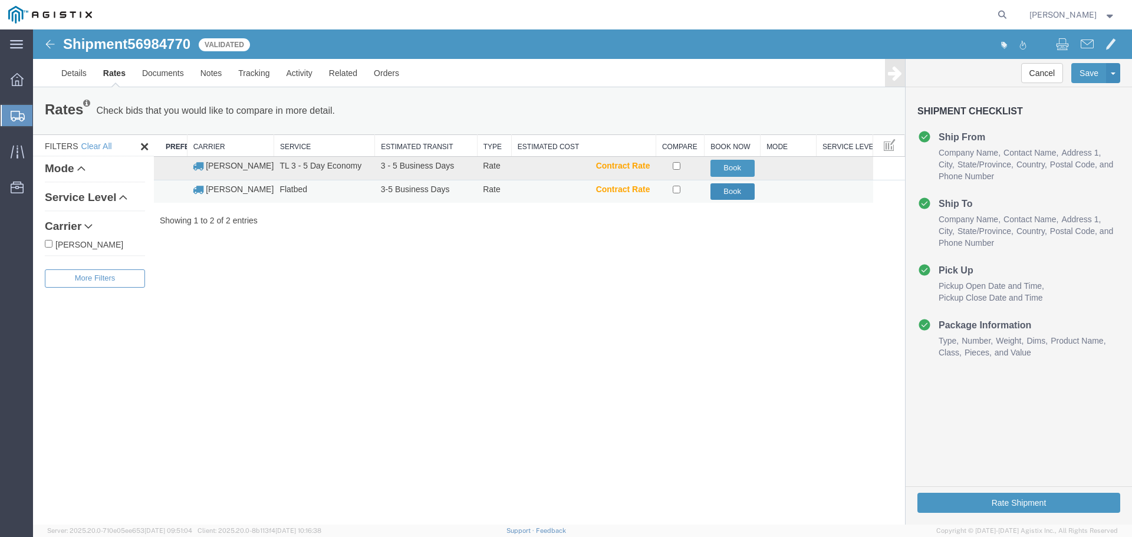
click at [724, 191] on button "Book" at bounding box center [732, 191] width 44 height 17
